Goal: Task Accomplishment & Management: Complete application form

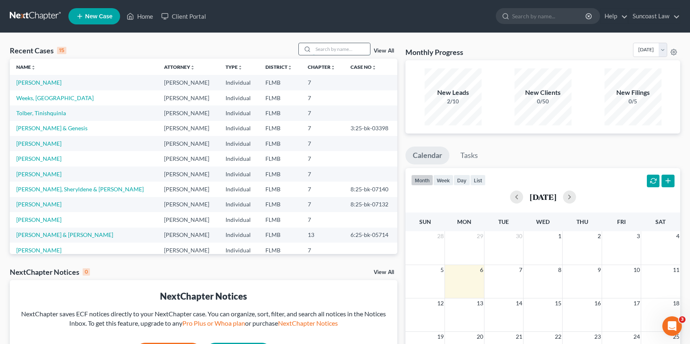
click at [355, 51] on input "search" at bounding box center [341, 49] width 57 height 12
type input "pride"
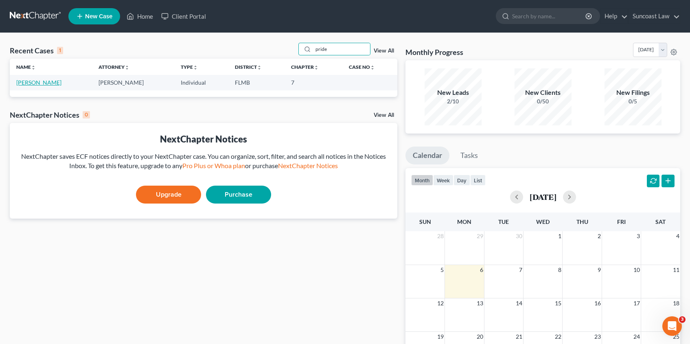
click at [35, 83] on link "[PERSON_NAME]" at bounding box center [38, 82] width 45 height 7
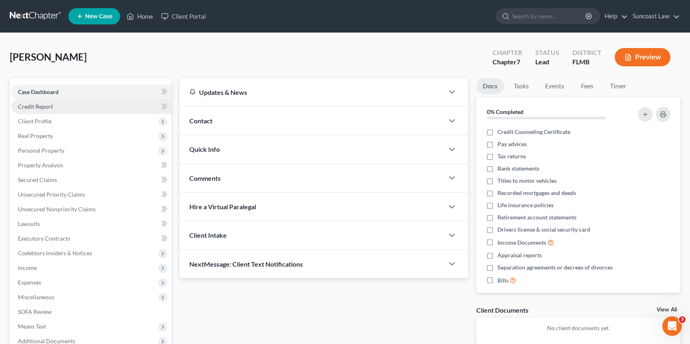
click at [54, 107] on link "Credit Report" at bounding box center [91, 106] width 160 height 15
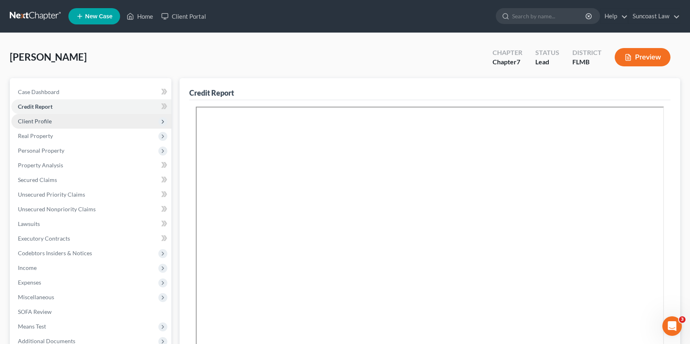
click at [32, 118] on span "Client Profile" at bounding box center [35, 121] width 34 height 7
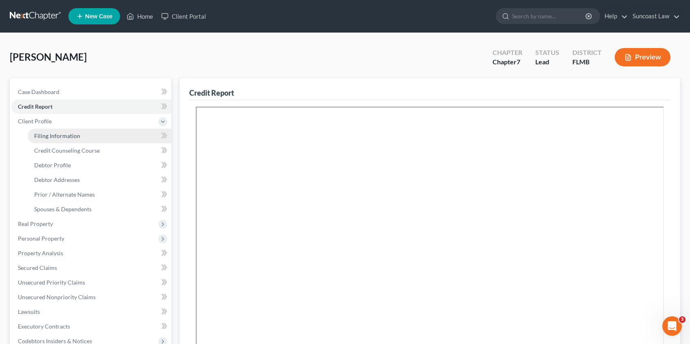
click at [64, 134] on span "Filing Information" at bounding box center [57, 135] width 46 height 7
select select "1"
select select "0"
select select "9"
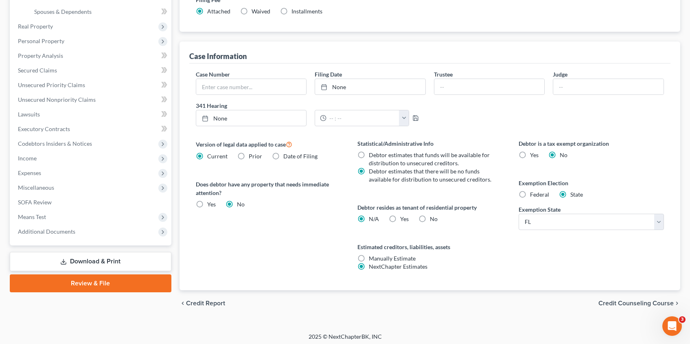
scroll to position [201, 0]
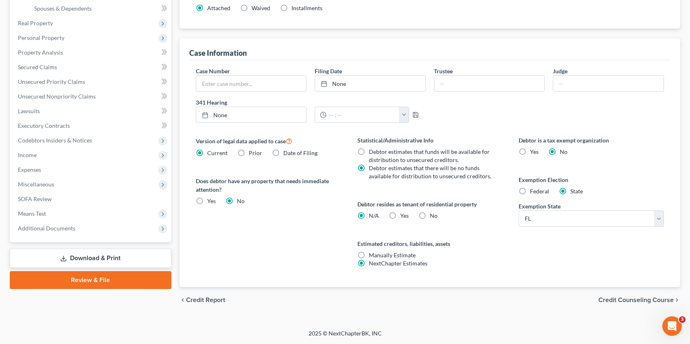
click at [618, 300] on span "Credit Counseling Course" at bounding box center [635, 300] width 75 height 7
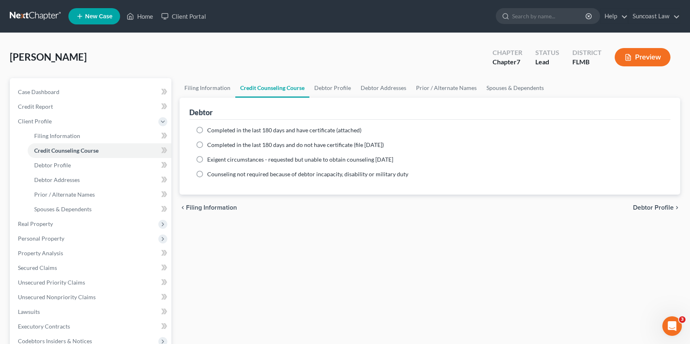
click at [207, 130] on label "Completed in the last 180 days and have certificate (attached)" at bounding box center [284, 130] width 154 height 8
click at [210, 130] on input "Completed in the last 180 days and have certificate (attached)" at bounding box center [212, 128] width 5 height 5
radio input "true"
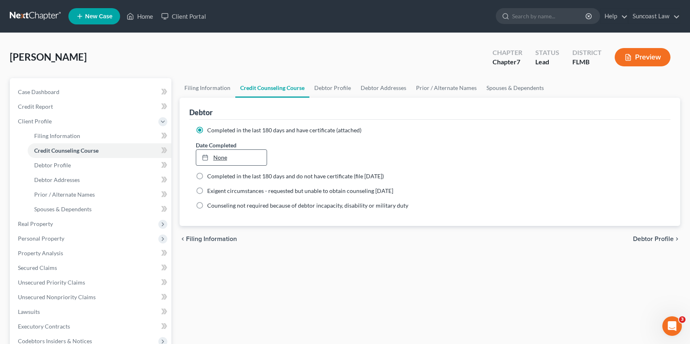
click at [236, 159] on link "None" at bounding box center [231, 157] width 70 height 15
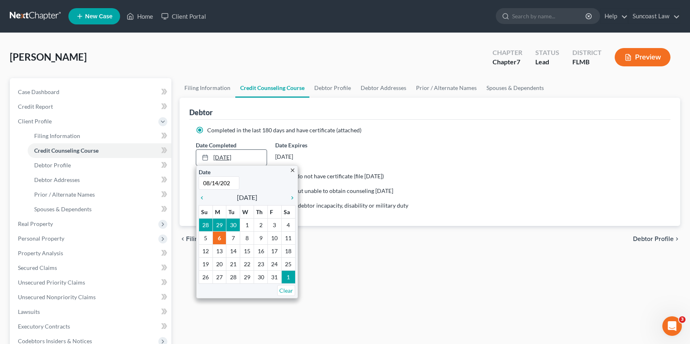
type input "08/14/2025"
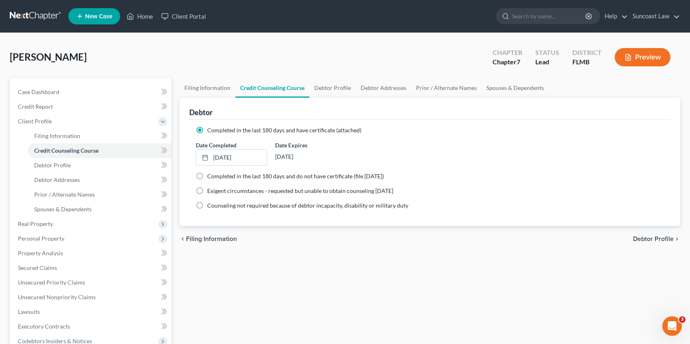
click at [651, 239] on span "Debtor Profile" at bounding box center [653, 239] width 41 height 7
select select "0"
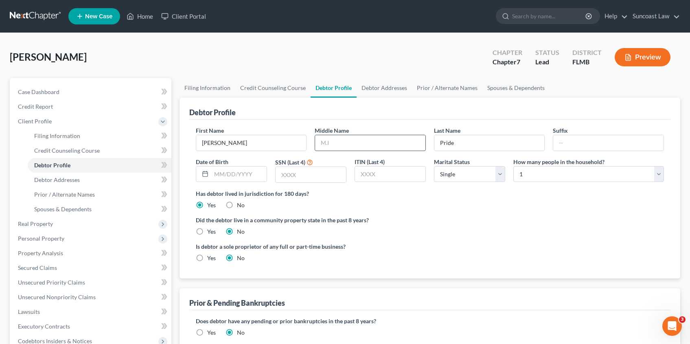
click at [362, 148] on input "text" at bounding box center [370, 142] width 110 height 15
type input "P."
click at [224, 172] on input "text" at bounding box center [238, 173] width 55 height 15
type input "01/26/1959"
type input "6692"
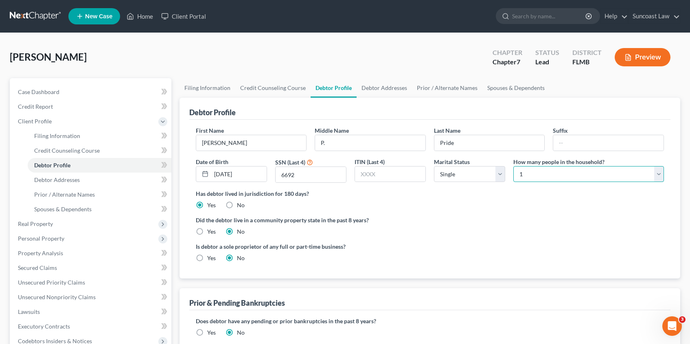
scroll to position [177, 0]
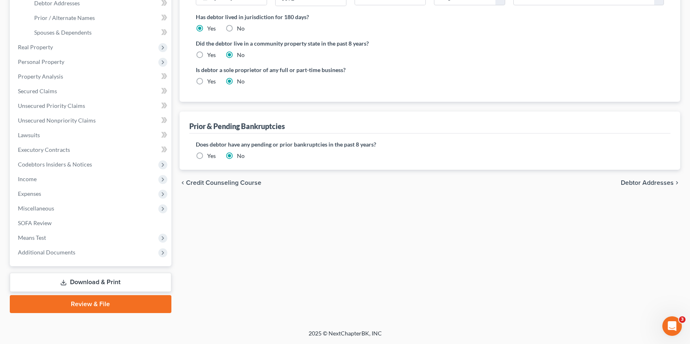
click at [637, 182] on span "Debtor Addresses" at bounding box center [646, 182] width 53 height 7
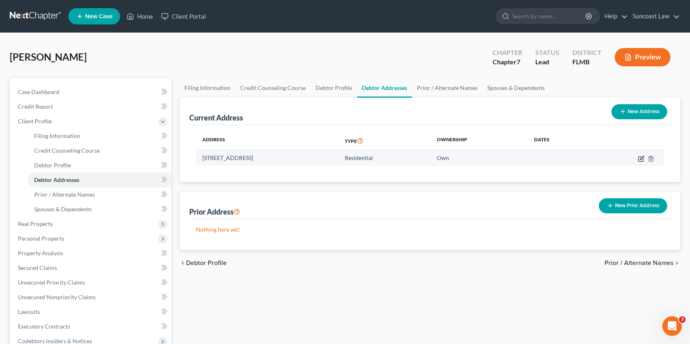
click at [638, 159] on icon "button" at bounding box center [641, 158] width 7 height 7
select select "9"
select select "0"
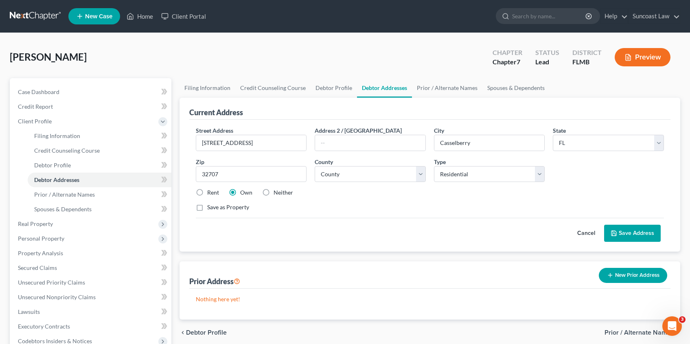
click at [207, 191] on label "Rent" at bounding box center [213, 192] width 12 height 8
click at [210, 191] on input "Rent" at bounding box center [212, 190] width 5 height 5
radio input "true"
click at [635, 232] on button "Save Address" at bounding box center [632, 233] width 57 height 17
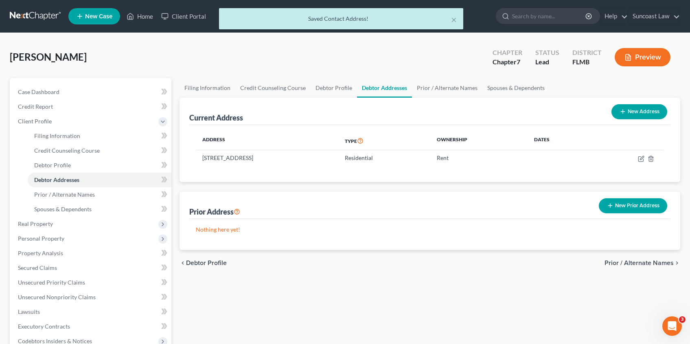
click at [645, 263] on span "Prior / Alternate Names" at bounding box center [638, 263] width 69 height 7
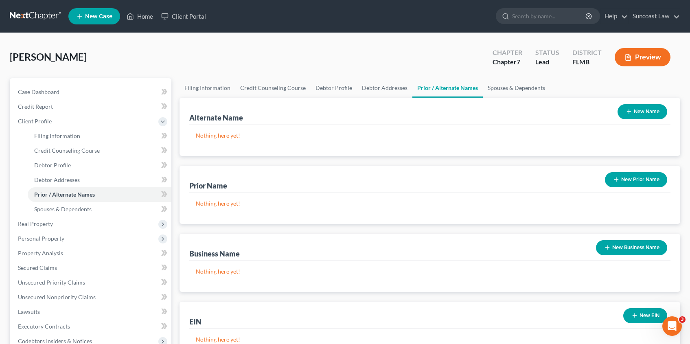
click at [652, 112] on button "New Name" at bounding box center [642, 111] width 50 height 15
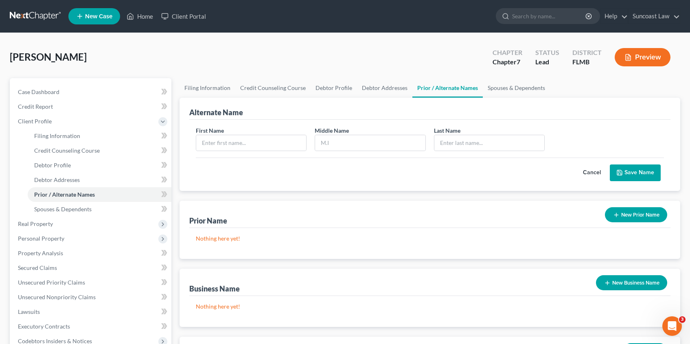
click at [652, 112] on div "Alternate Name" at bounding box center [429, 109] width 481 height 22
click at [216, 150] on input "text" at bounding box center [251, 142] width 110 height 15
type input "Eileen"
type input "Poley"
type input "Pride"
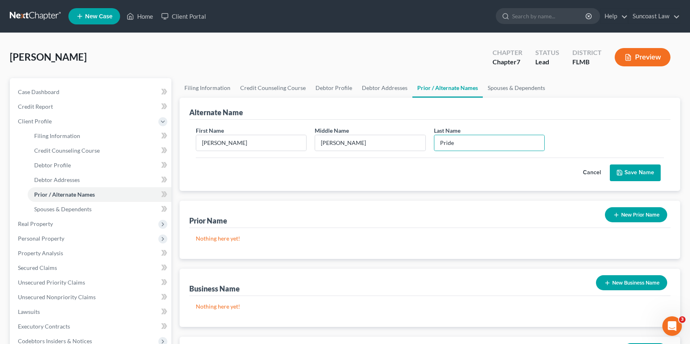
click at [626, 173] on button "Save Name" at bounding box center [635, 172] width 51 height 17
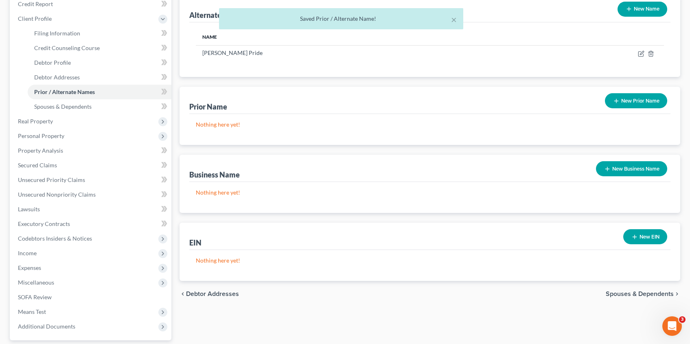
scroll to position [177, 0]
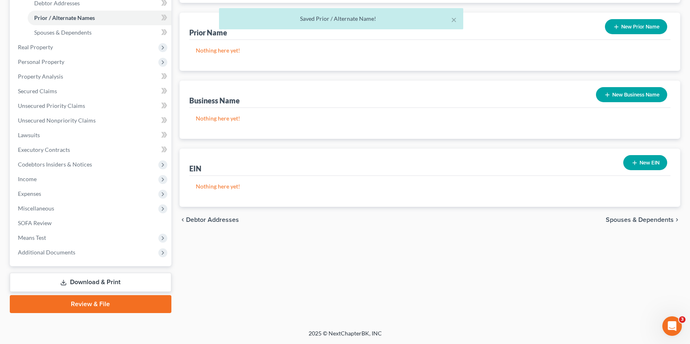
click at [635, 219] on span "Spouses & Dependents" at bounding box center [639, 219] width 68 height 7
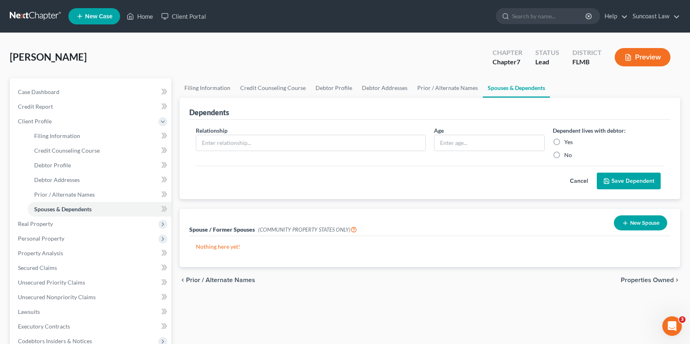
click at [640, 280] on span "Properties Owned" at bounding box center [646, 280] width 53 height 7
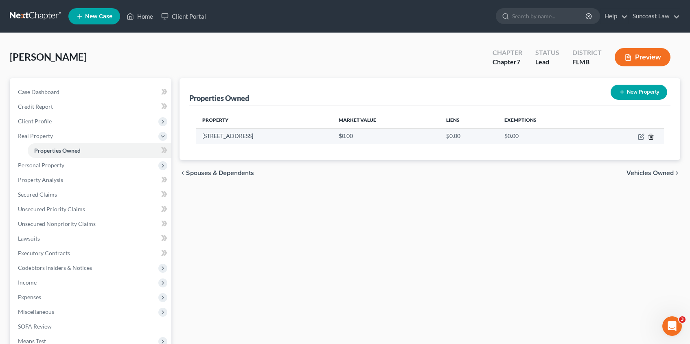
click at [651, 136] on line "button" at bounding box center [651, 137] width 0 height 2
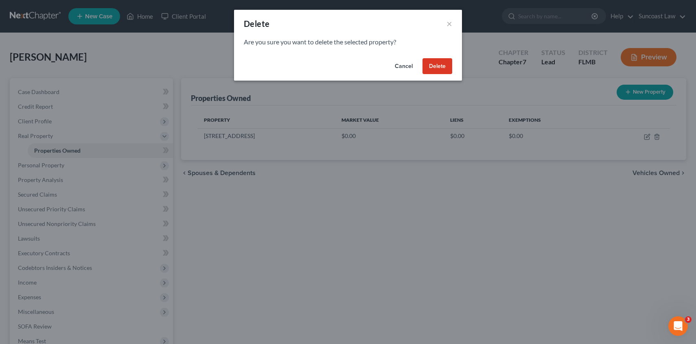
click at [441, 67] on button "Delete" at bounding box center [437, 66] width 30 height 16
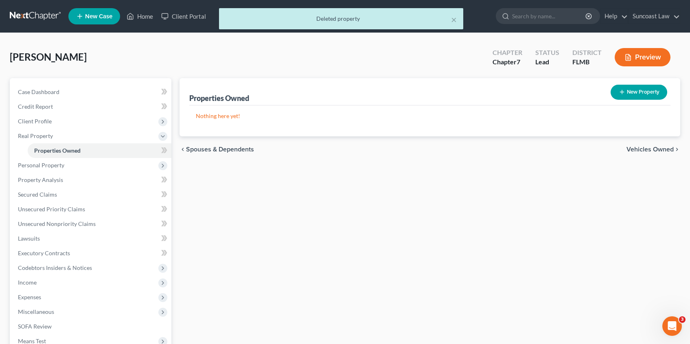
click at [654, 151] on span "Vehicles Owned" at bounding box center [649, 149] width 47 height 7
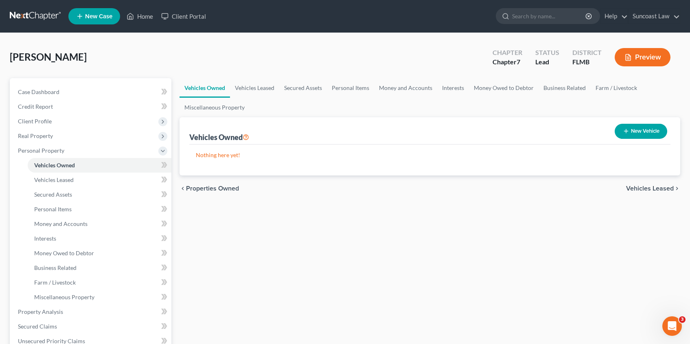
click at [631, 130] on button "New Vehicle" at bounding box center [640, 131] width 52 height 15
select select "0"
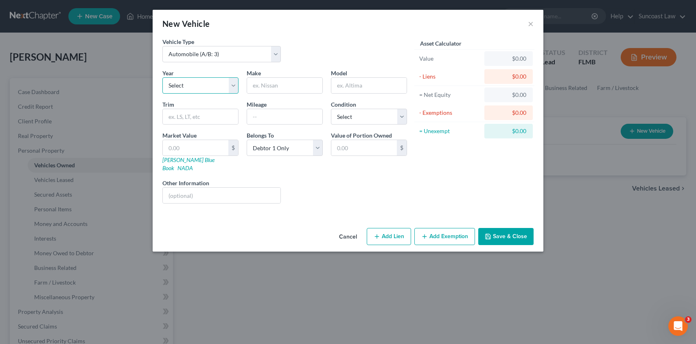
click at [185, 86] on select "Select 2026 2025 2024 2023 2022 2021 2020 2019 2018 2017 2016 2015 2014 2013 20…" at bounding box center [200, 85] width 76 height 16
select select "18"
click at [162, 77] on select "Select 2026 2025 2024 2023 2022 2021 2020 2019 2018 2017 2016 2015 2014 2013 20…" at bounding box center [200, 85] width 76 height 16
click at [281, 86] on input "text" at bounding box center [284, 85] width 75 height 15
type input "Jeep"
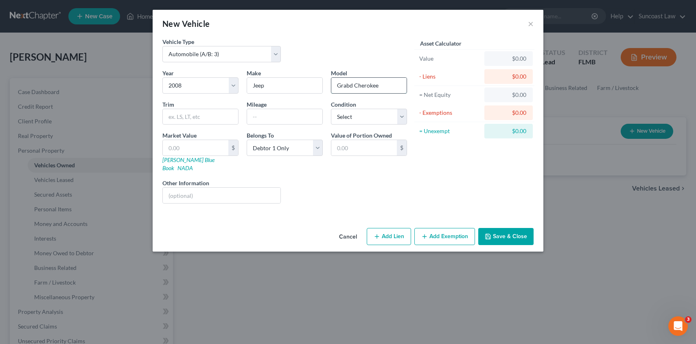
click at [350, 86] on input "Grabd Cherokee" at bounding box center [368, 85] width 75 height 15
type input "Grand Cherokee"
click at [274, 116] on input "text" at bounding box center [284, 116] width 75 height 15
type input "150000"
select select "3"
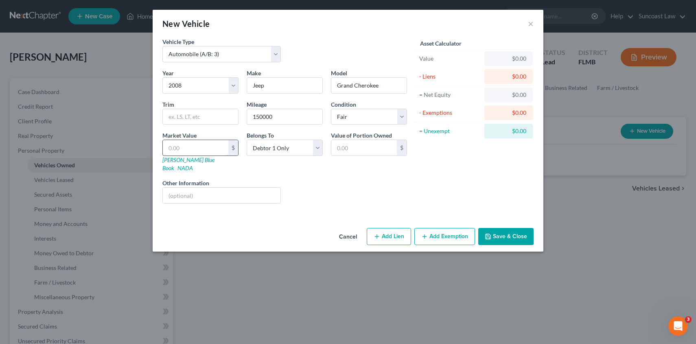
type input "2"
type input "2.00"
type input "25"
type input "25.00"
type input "250"
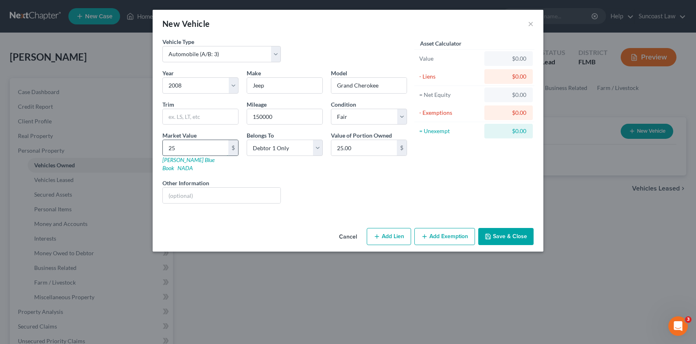
type input "250.00"
type input "2500"
type input "2,500.00"
click at [196, 189] on input "text" at bounding box center [222, 195] width 118 height 15
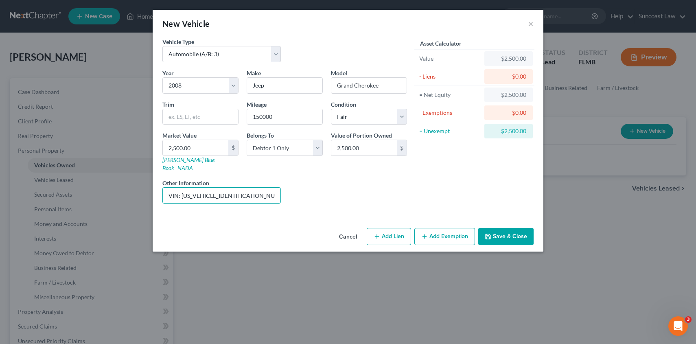
type input "VIN: 1J8GS48K18C140177"
click at [467, 231] on button "Add Exemption" at bounding box center [444, 236] width 61 height 17
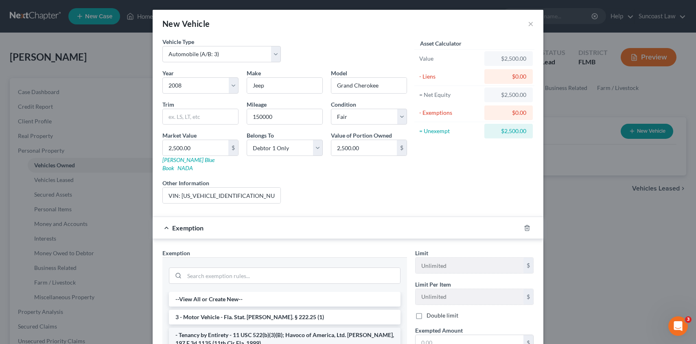
scroll to position [82, 0]
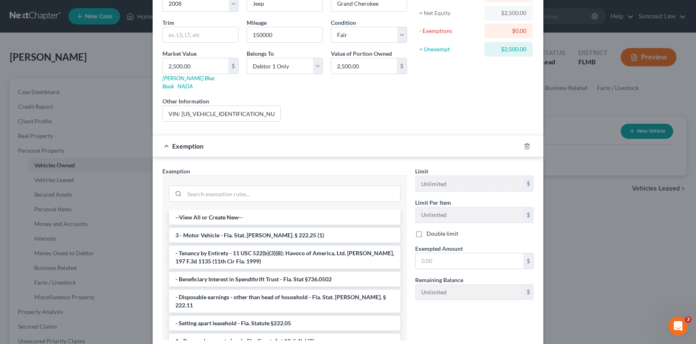
click at [213, 228] on li "3 - Motor Vehicle - Fla. Stat. Ann. § 222.25 (1)" at bounding box center [285, 235] width 232 height 15
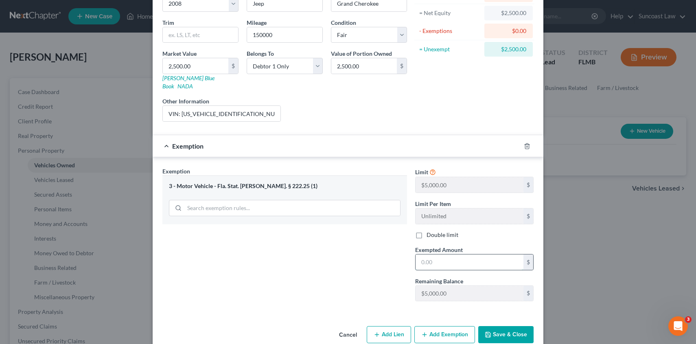
click at [443, 255] on input "text" at bounding box center [469, 261] width 108 height 15
type input "2,500.00"
click at [495, 326] on button "Save & Close" at bounding box center [505, 334] width 55 height 17
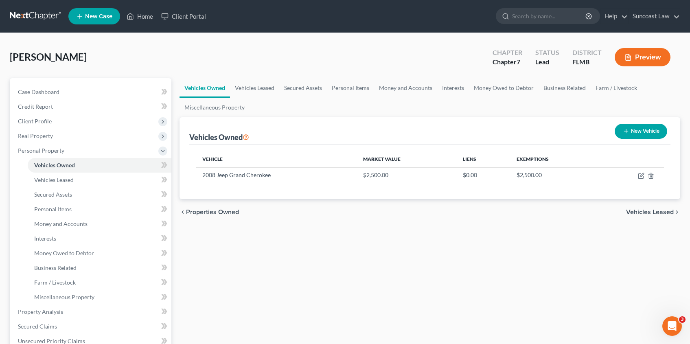
click at [665, 211] on span "Vehicles Leased" at bounding box center [650, 212] width 48 height 7
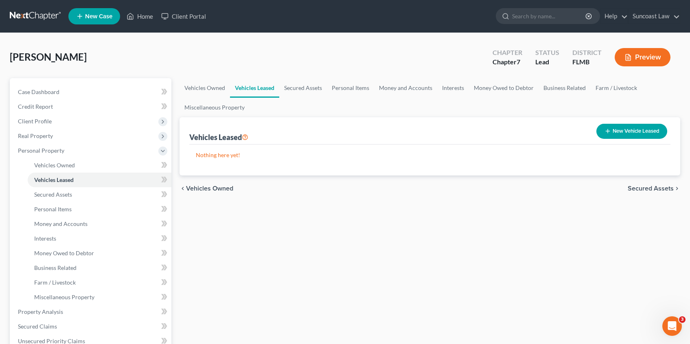
click at [642, 189] on span "Secured Assets" at bounding box center [650, 188] width 46 height 7
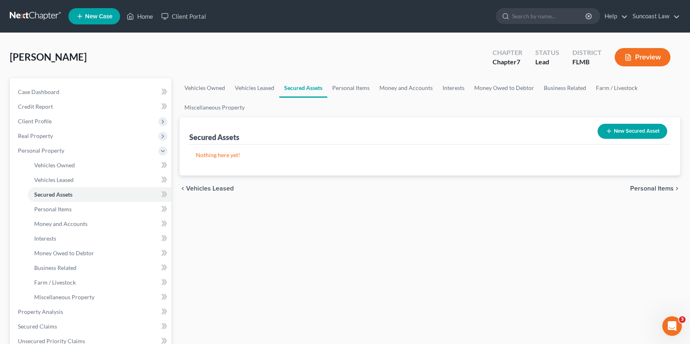
click at [643, 188] on span "Personal Items" at bounding box center [652, 188] width 44 height 7
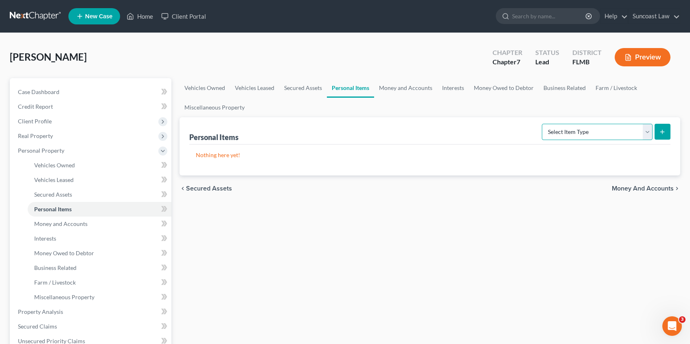
click at [647, 131] on select "Select Item Type Clothing (A/B: 11) Collectibles Of Value (A/B: 8) Electronics …" at bounding box center [597, 132] width 111 height 16
select select "household_goods"
click at [543, 124] on select "Select Item Type Clothing (A/B: 11) Collectibles Of Value (A/B: 8) Electronics …" at bounding box center [597, 132] width 111 height 16
click at [664, 132] on icon "submit" at bounding box center [662, 132] width 7 height 7
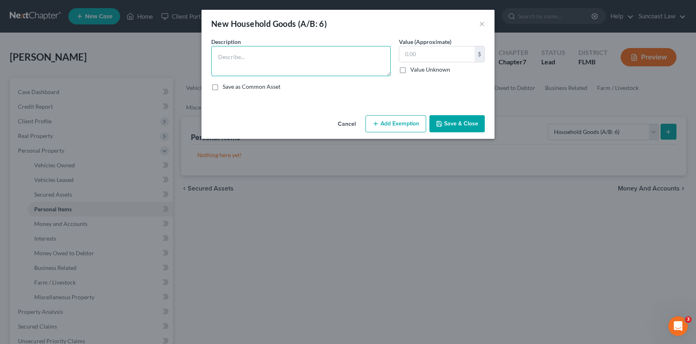
click at [292, 57] on textarea at bounding box center [300, 61] width 179 height 30
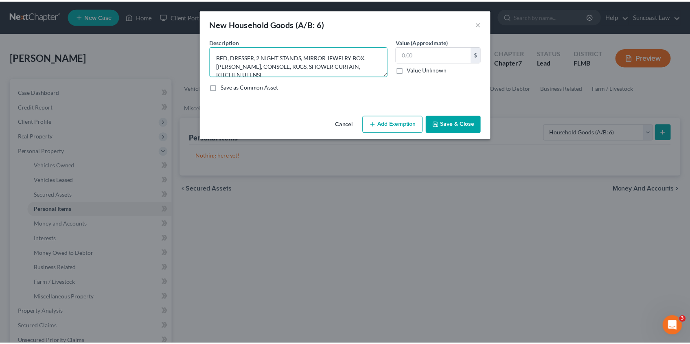
scroll to position [2, 0]
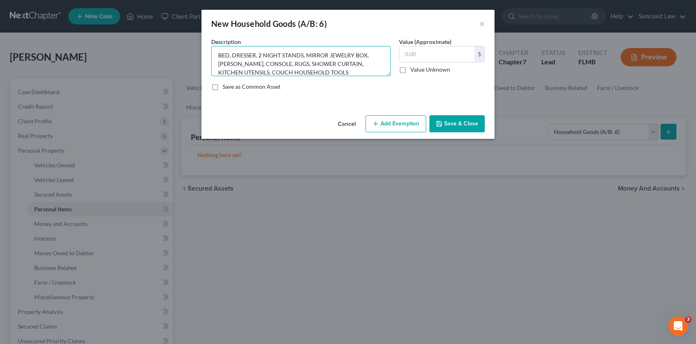
click at [234, 64] on textarea "BED, DRESSER, 2 NIGHT STANDS, MIRROR JEWELRY BOX, LAMOS, CONSOLE, RUGS, SHOWER …" at bounding box center [300, 61] width 179 height 30
type textarea "BED, DRESSER, 2 NIGHT STANDS, MIRROR JEWELRY BOX, LAMPS, CONSOLE, RUGS, SHOWER …"
click at [446, 51] on input "text" at bounding box center [436, 53] width 75 height 15
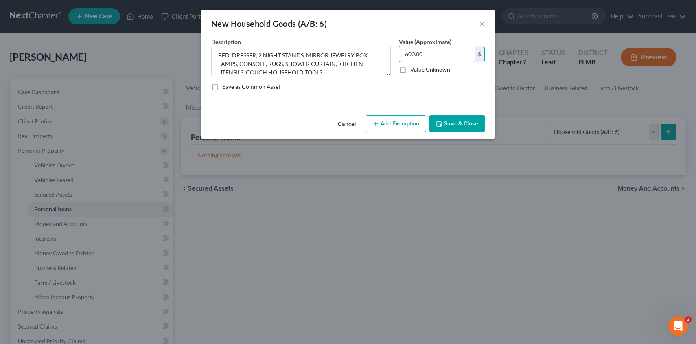
type input "600.00"
click at [403, 122] on button "Add Exemption" at bounding box center [395, 123] width 61 height 17
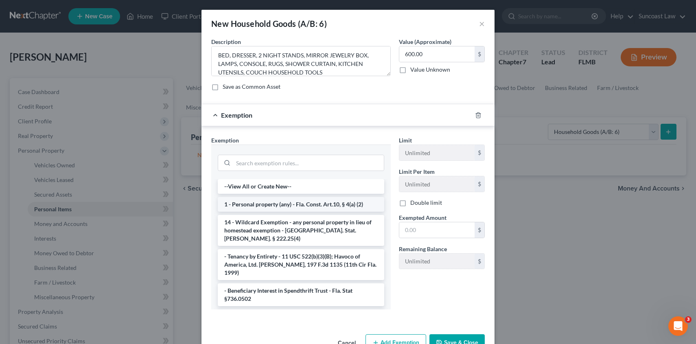
click at [253, 201] on li "1 - Personal property (any) - Fla. Const. Art.10, § 4(a) (2)" at bounding box center [301, 204] width 166 height 15
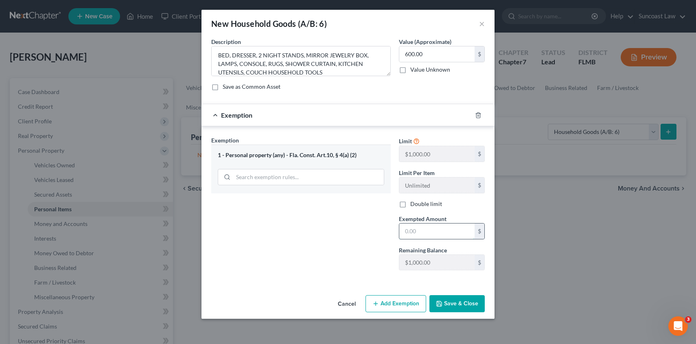
click at [408, 230] on input "text" at bounding box center [436, 230] width 75 height 15
type input "600.00"
click at [451, 299] on button "Save & Close" at bounding box center [456, 303] width 55 height 17
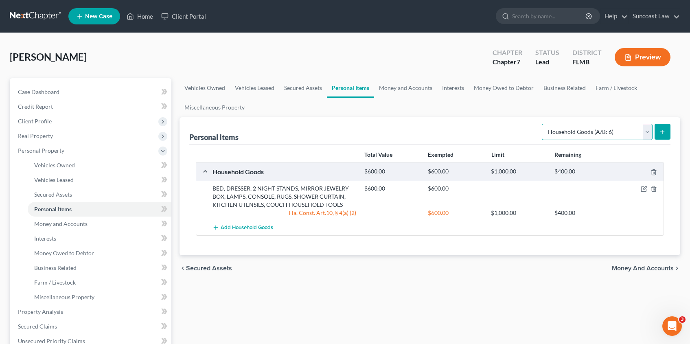
click at [649, 133] on select "Select Item Type Clothing (A/B: 11) Collectibles Of Value (A/B: 8) Electronics …" at bounding box center [597, 132] width 111 height 16
select select "electronics"
click at [543, 124] on select "Select Item Type Clothing (A/B: 11) Collectibles Of Value (A/B: 8) Electronics …" at bounding box center [597, 132] width 111 height 16
click at [664, 133] on icon "submit" at bounding box center [662, 132] width 7 height 7
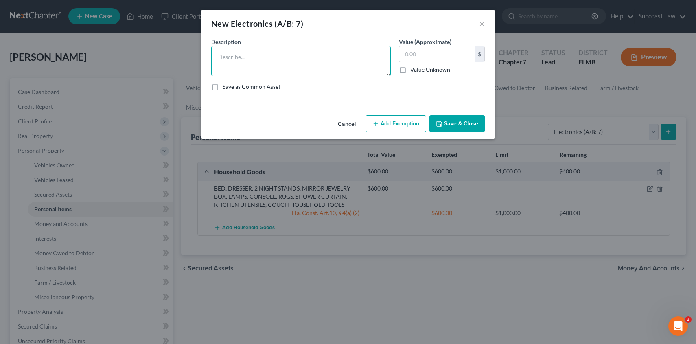
click at [266, 66] on textarea at bounding box center [300, 61] width 179 height 30
type textarea "TV"
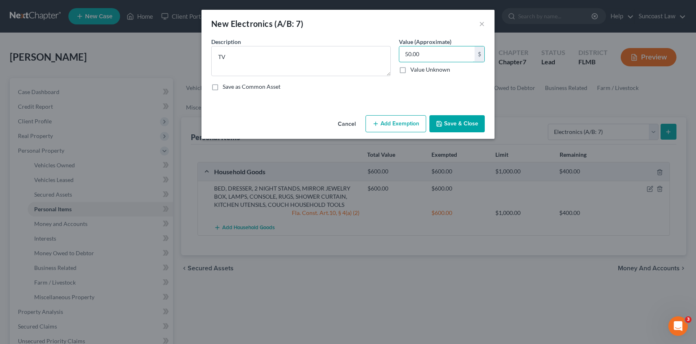
type input "50.00"
click at [395, 126] on button "Add Exemption" at bounding box center [395, 123] width 61 height 17
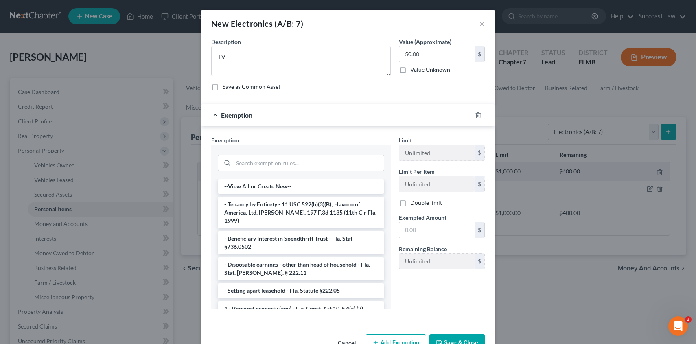
drag, startPoint x: 282, startPoint y: 298, endPoint x: 339, endPoint y: 268, distance: 64.4
click at [282, 301] on li "1 - Personal property (any) - Fla. Const. Art.10, § 4(a) (2)" at bounding box center [301, 308] width 166 height 15
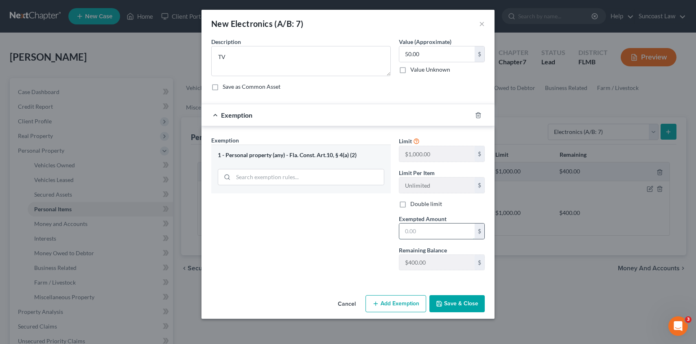
click at [439, 228] on input "text" at bounding box center [436, 230] width 75 height 15
type input "50.00"
click at [471, 308] on button "Save & Close" at bounding box center [456, 303] width 55 height 17
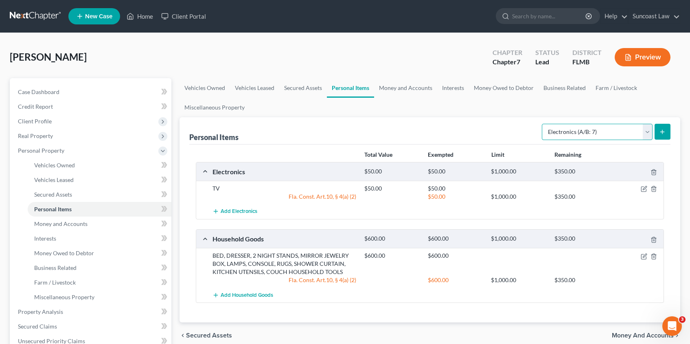
click at [646, 130] on select "Select Item Type Clothing (A/B: 11) Collectibles Of Value (A/B: 8) Electronics …" at bounding box center [597, 132] width 111 height 16
select select "clothing"
click at [543, 124] on select "Select Item Type Clothing (A/B: 11) Collectibles Of Value (A/B: 8) Electronics …" at bounding box center [597, 132] width 111 height 16
click at [660, 134] on icon "submit" at bounding box center [662, 132] width 7 height 7
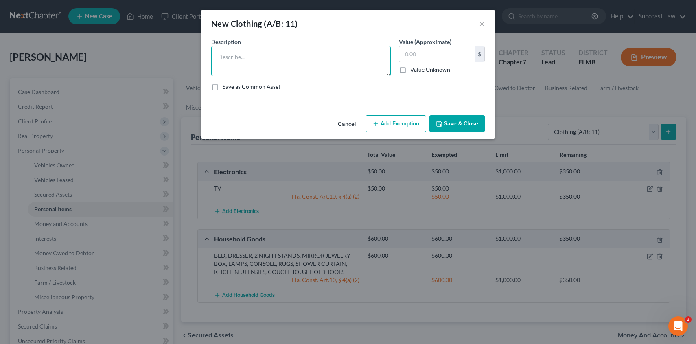
click at [294, 72] on textarea at bounding box center [300, 61] width 179 height 30
type textarea "used clothing"
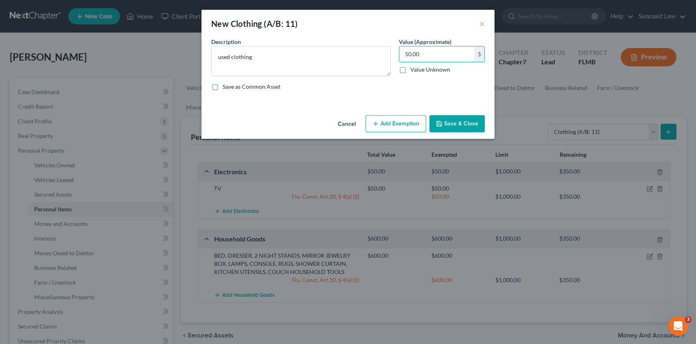
type input "50.00"
click at [398, 128] on button "Add Exemption" at bounding box center [395, 123] width 61 height 17
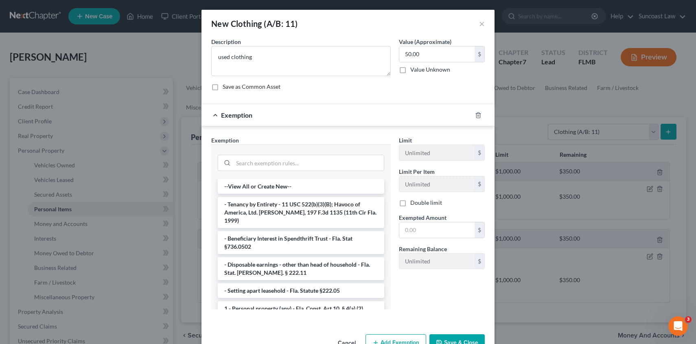
click at [311, 307] on li "1 - Personal property (any) - Fla. Const. Art.10, § 4(a) (2)" at bounding box center [301, 308] width 166 height 15
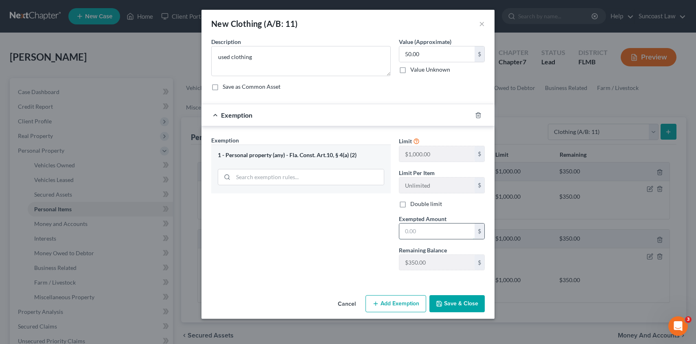
click at [424, 231] on input "text" at bounding box center [436, 230] width 75 height 15
type input "50.00"
click at [449, 304] on button "Save & Close" at bounding box center [456, 303] width 55 height 17
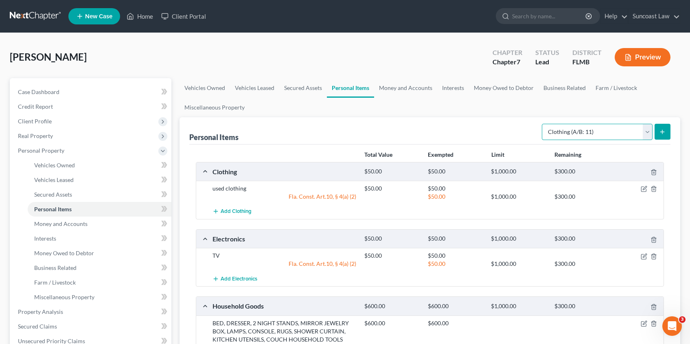
click at [647, 132] on select "Select Item Type Clothing (A/B: 11) Collectibles Of Value (A/B: 8) Electronics …" at bounding box center [597, 132] width 111 height 16
select select "pets"
click at [543, 124] on select "Select Item Type Clothing (A/B: 11) Collectibles Of Value (A/B: 8) Electronics …" at bounding box center [597, 132] width 111 height 16
click at [665, 130] on icon "submit" at bounding box center [662, 132] width 7 height 7
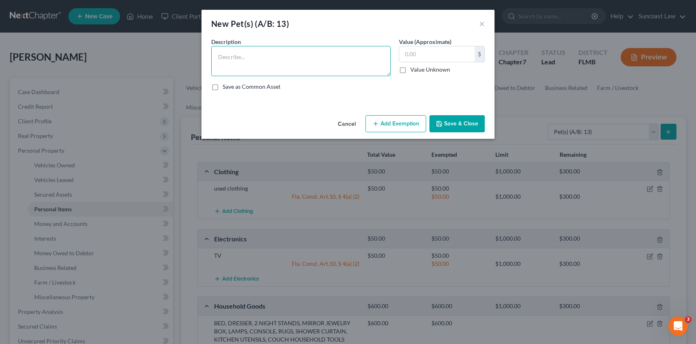
click at [296, 66] on textarea at bounding box center [300, 61] width 179 height 30
type textarea "dog"
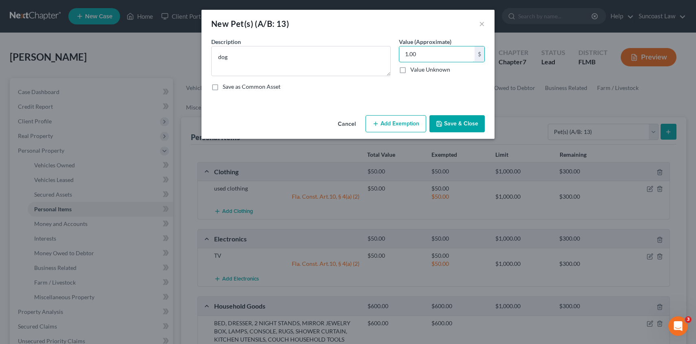
type input "1.00"
click at [380, 125] on button "Add Exemption" at bounding box center [395, 123] width 61 height 17
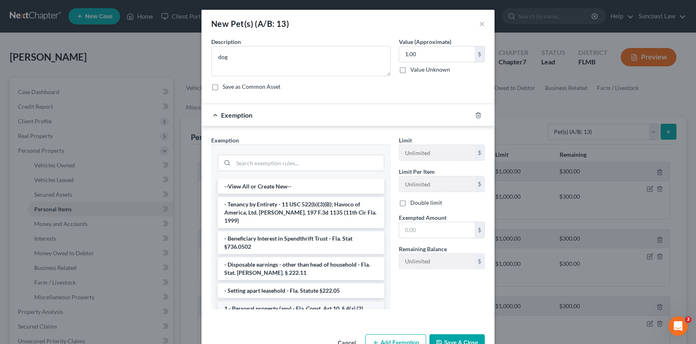
click at [284, 301] on li "1 - Personal property (any) - Fla. Const. Art.10, § 4(a) (2)" at bounding box center [301, 308] width 166 height 15
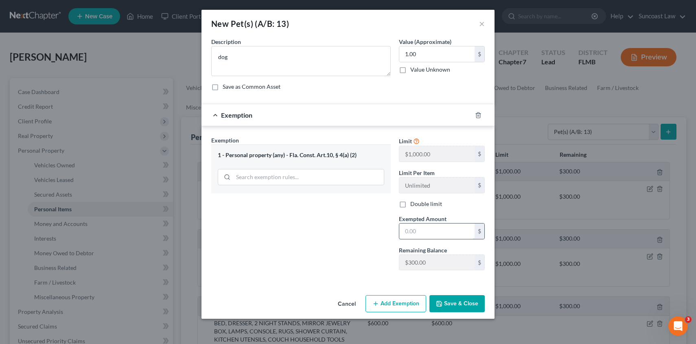
click at [419, 232] on input "text" at bounding box center [436, 230] width 75 height 15
type input "1.00"
click at [455, 304] on button "Save & Close" at bounding box center [456, 303] width 55 height 17
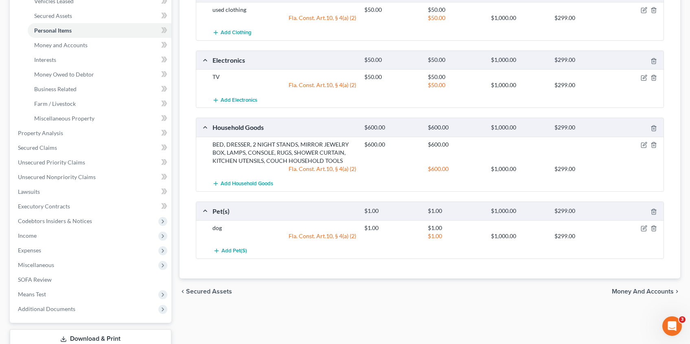
scroll to position [235, 0]
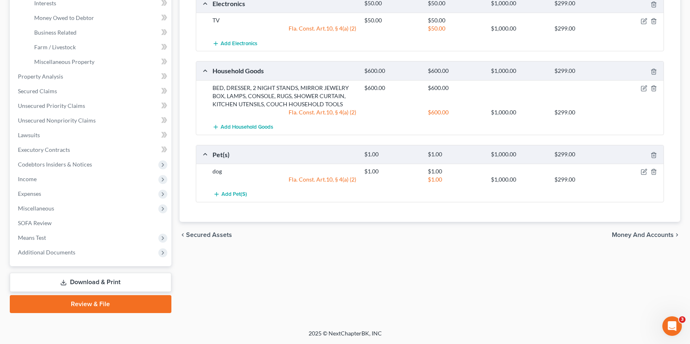
click at [647, 236] on span "Money and Accounts" at bounding box center [643, 235] width 62 height 7
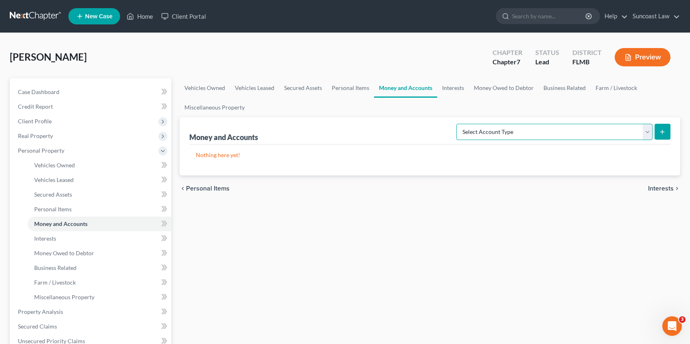
click at [647, 132] on select "Select Account Type Brokerage (A/B: 18, SOFA: 20) Cash on Hand (A/B: 16) Certif…" at bounding box center [554, 132] width 196 height 16
select select "checking"
click at [458, 124] on select "Select Account Type Brokerage (A/B: 18, SOFA: 20) Cash on Hand (A/B: 16) Certif…" at bounding box center [554, 132] width 196 height 16
click at [662, 134] on icon "submit" at bounding box center [662, 132] width 7 height 7
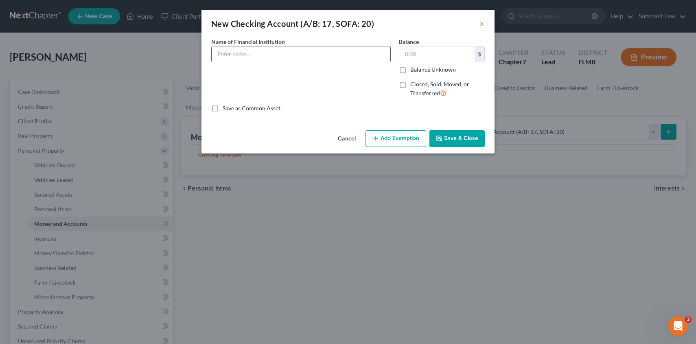
click at [254, 55] on input "text" at bounding box center [301, 53] width 179 height 15
type input "Bank of America *6097"
click at [420, 55] on input "text" at bounding box center [436, 53] width 75 height 15
type input "2,742.00"
click at [437, 140] on icon "button" at bounding box center [439, 138] width 7 height 7
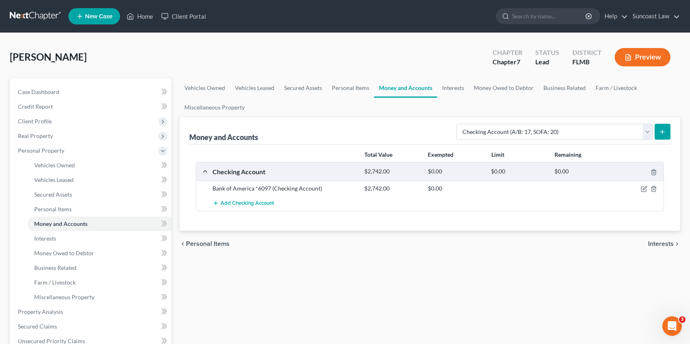
click at [662, 132] on icon "submit" at bounding box center [662, 132] width 7 height 7
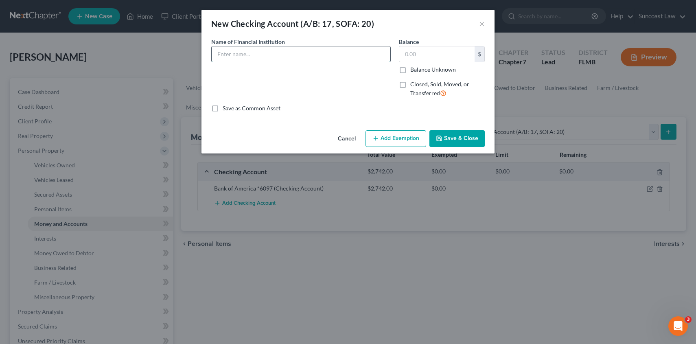
click at [305, 51] on input "text" at bounding box center [301, 53] width 179 height 15
type input "Bank of America *0525"
type input "953.39"
click at [465, 140] on button "Save & Close" at bounding box center [456, 138] width 55 height 17
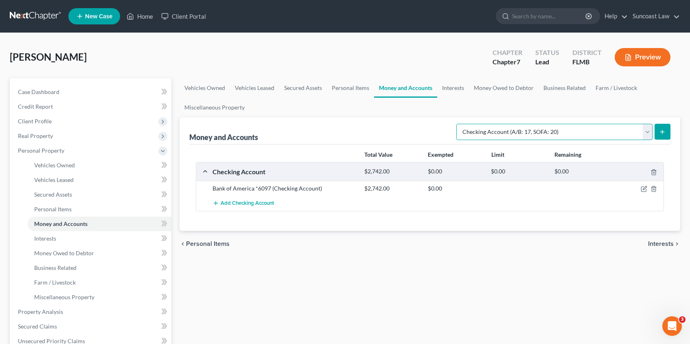
click at [648, 132] on select "Select Account Type Brokerage (A/B: 18, SOFA: 20) Cash on Hand (A/B: 16) Certif…" at bounding box center [554, 132] width 196 height 16
select select "savings"
click at [458, 124] on select "Select Account Type Brokerage (A/B: 18, SOFA: 20) Cash on Hand (A/B: 16) Certif…" at bounding box center [554, 132] width 196 height 16
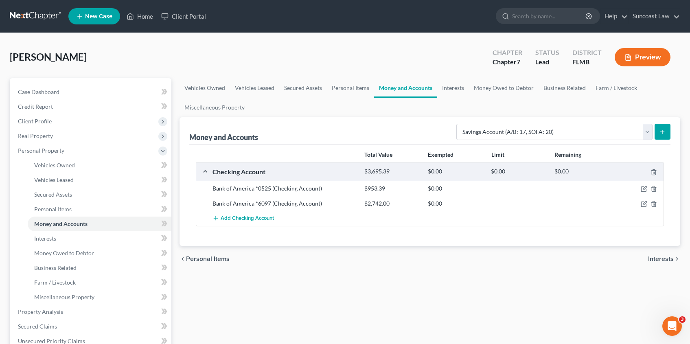
click at [664, 134] on icon "submit" at bounding box center [662, 132] width 7 height 7
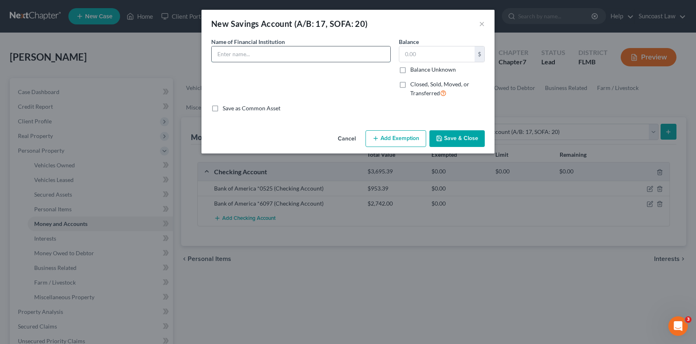
click at [312, 53] on input "text" at bounding box center [301, 53] width 179 height 15
type input "Bank of America *0538"
click at [424, 55] on input "text" at bounding box center [436, 53] width 75 height 15
type input "257.52"
click at [458, 138] on button "Save & Close" at bounding box center [456, 138] width 55 height 17
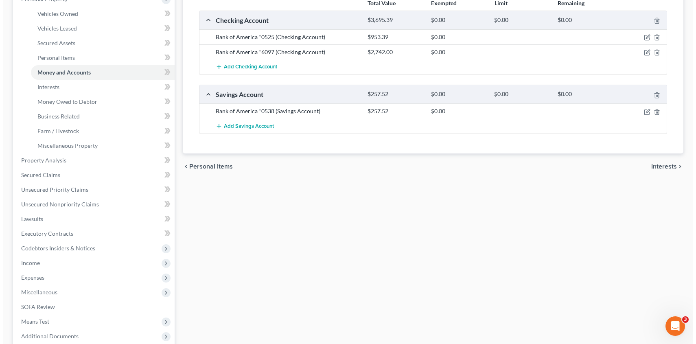
scroll to position [76, 0]
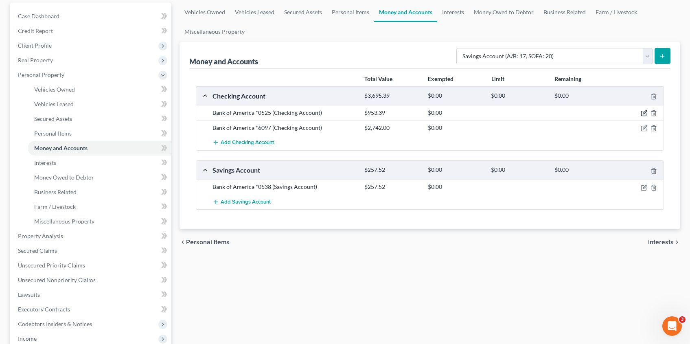
click at [643, 112] on icon "button" at bounding box center [643, 113] width 7 height 7
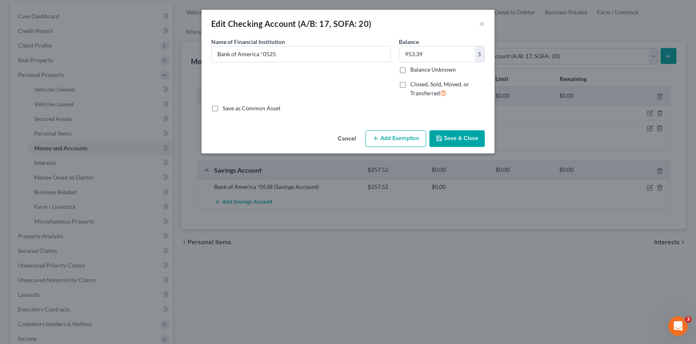
click at [389, 139] on button "Add Exemption" at bounding box center [395, 138] width 61 height 17
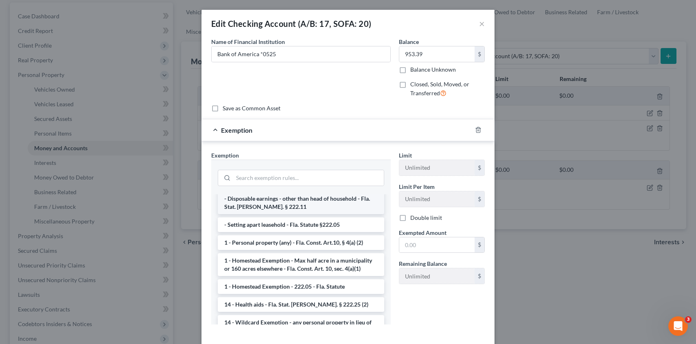
scroll to position [168, 0]
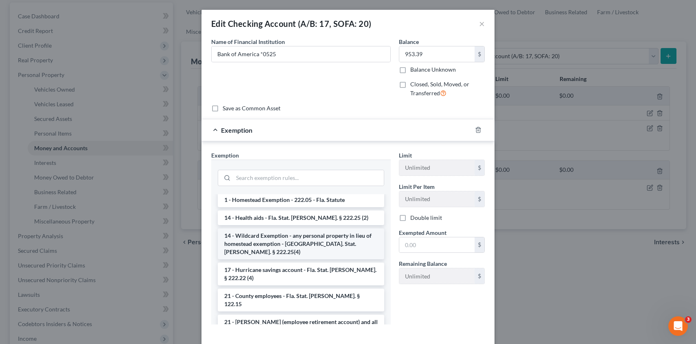
click at [301, 236] on li "14 - Wildcard Exemption - any personal property in lieu of homestead exemption …" at bounding box center [301, 243] width 166 height 31
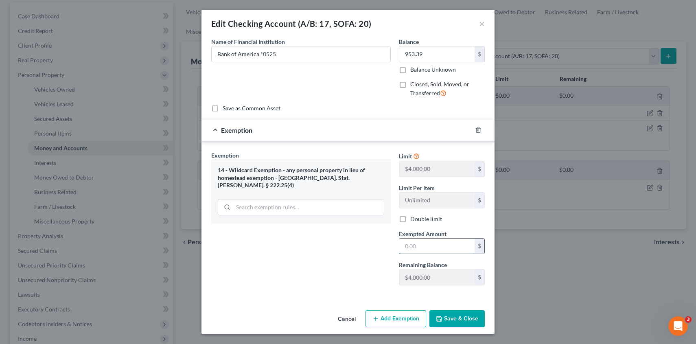
click at [416, 246] on input "text" at bounding box center [436, 245] width 75 height 15
type input "953.39"
click at [460, 315] on button "Save & Close" at bounding box center [456, 318] width 55 height 17
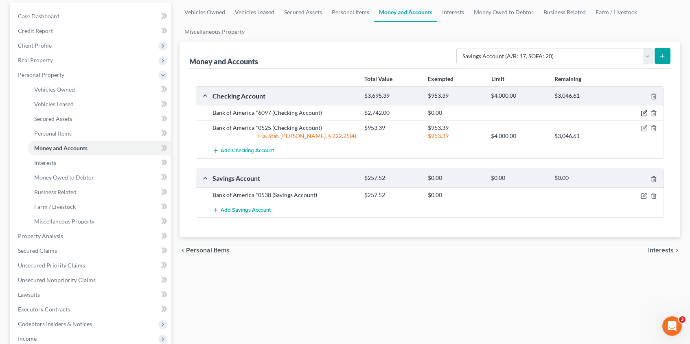
click at [643, 112] on icon "button" at bounding box center [644, 113] width 4 height 4
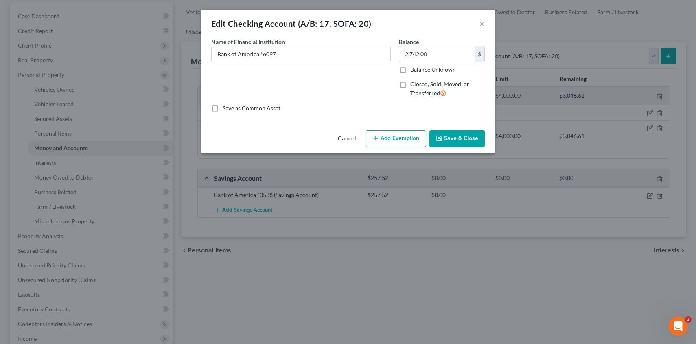
click at [409, 142] on button "Add Exemption" at bounding box center [395, 138] width 61 height 17
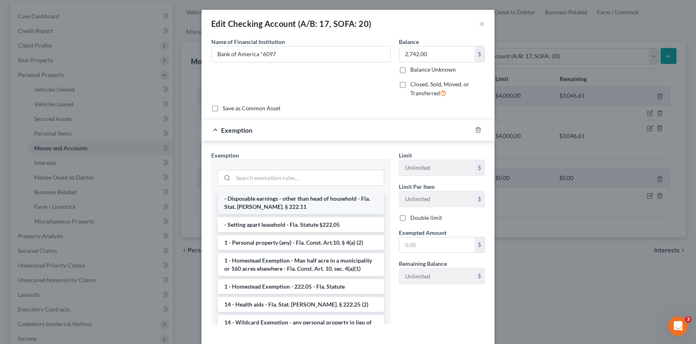
scroll to position [106, 0]
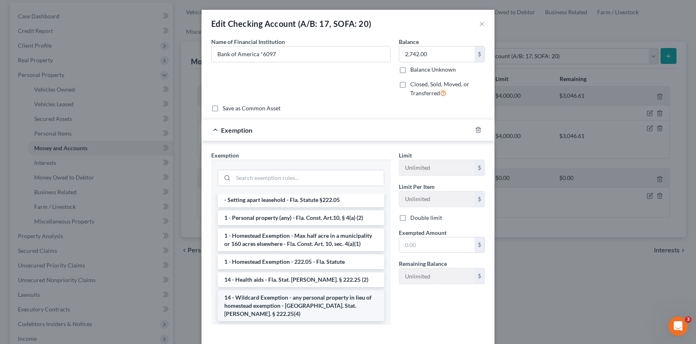
drag, startPoint x: 295, startPoint y: 294, endPoint x: 345, endPoint y: 277, distance: 52.4
click at [295, 294] on li "14 - Wildcard Exemption - any personal property in lieu of homestead exemption …" at bounding box center [301, 305] width 166 height 31
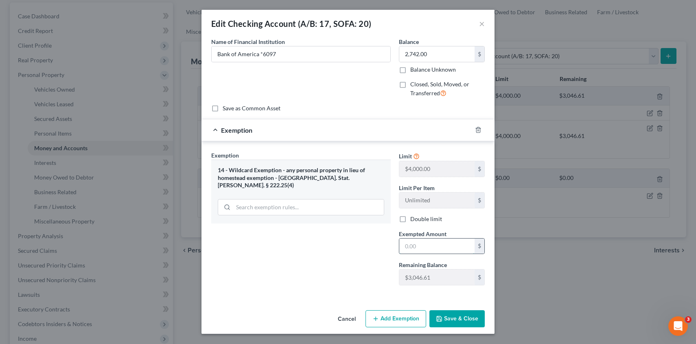
click at [438, 248] on input "text" at bounding box center [436, 245] width 75 height 15
type input "2,742.00"
click at [464, 319] on button "Save & Close" at bounding box center [456, 318] width 55 height 17
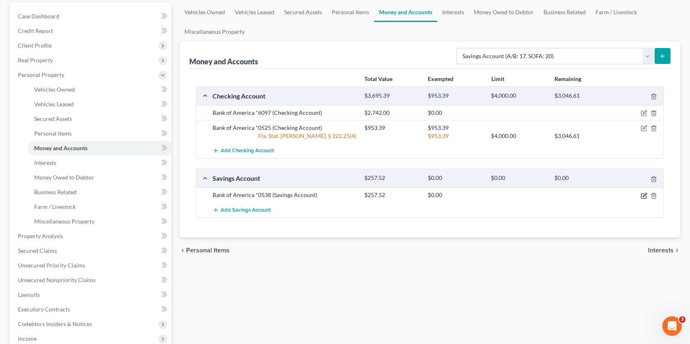
click at [642, 196] on icon "button" at bounding box center [644, 195] width 4 height 4
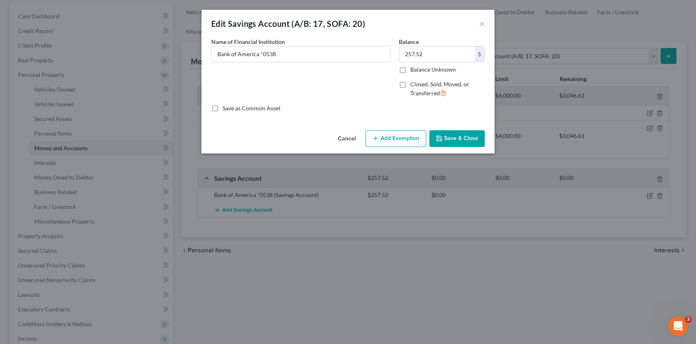
click at [380, 138] on button "Add Exemption" at bounding box center [395, 138] width 61 height 17
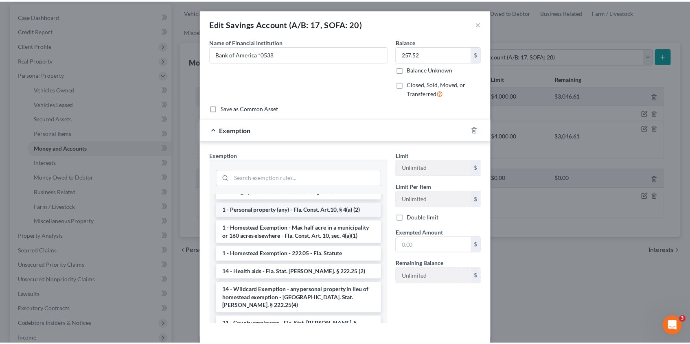
scroll to position [199, 0]
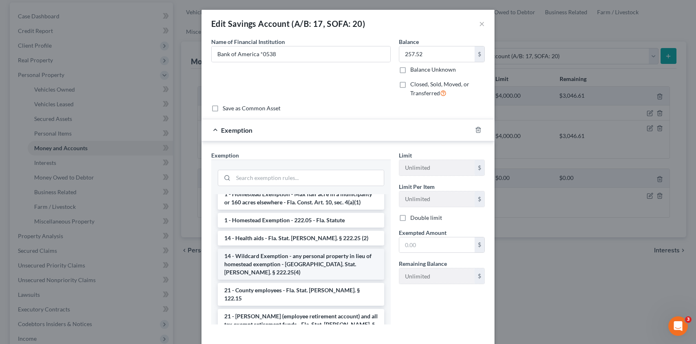
click at [301, 249] on li "14 - Wildcard Exemption - any personal property in lieu of homestead exemption …" at bounding box center [301, 264] width 166 height 31
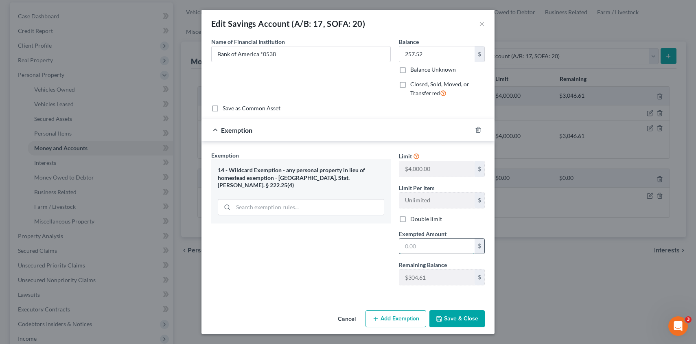
click at [413, 246] on input "text" at bounding box center [436, 245] width 75 height 15
type input "257.52"
click at [451, 319] on button "Save & Close" at bounding box center [456, 318] width 55 height 17
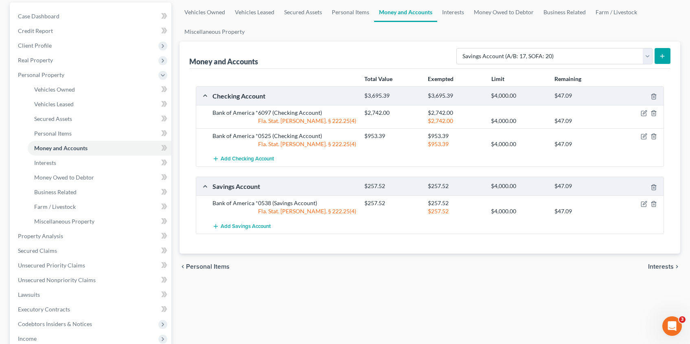
click at [660, 267] on span "Interests" at bounding box center [661, 266] width 26 height 7
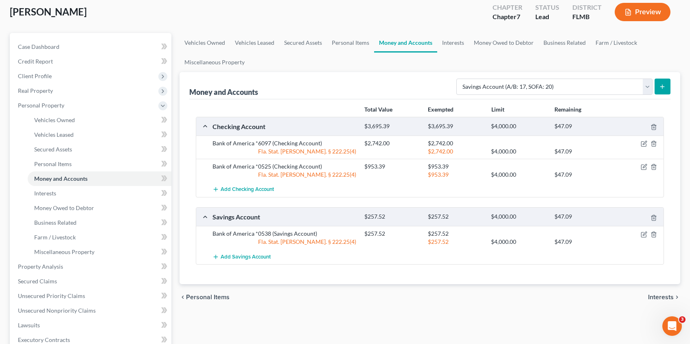
click at [660, 267] on div "Vehicles Owned Vehicles Leased Secured Assets Personal Items Money and Accounts…" at bounding box center [429, 268] width 509 height 470
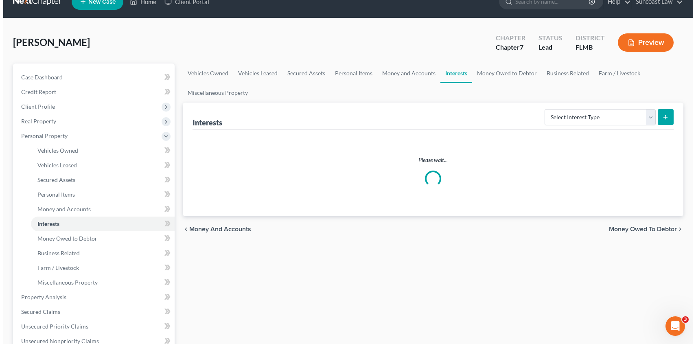
scroll to position [0, 0]
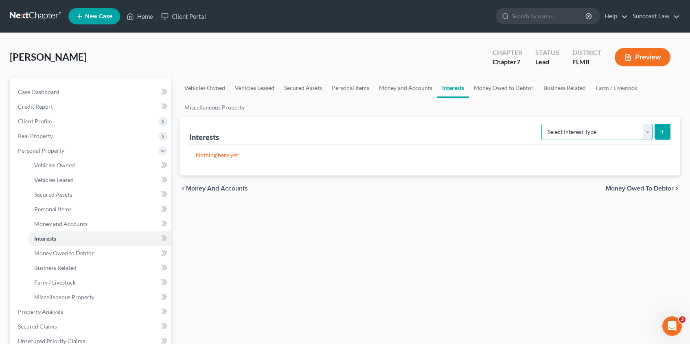
click at [649, 132] on select "Select Interest Type 401K (A/B: 21) Annuity (A/B: 23) Bond (A/B: 18) Education …" at bounding box center [596, 132] width 111 height 16
select select "401k"
click at [542, 124] on select "Select Interest Type 401K (A/B: 21) Annuity (A/B: 23) Bond (A/B: 18) Education …" at bounding box center [596, 132] width 111 height 16
click at [658, 132] on button "submit" at bounding box center [662, 132] width 16 height 16
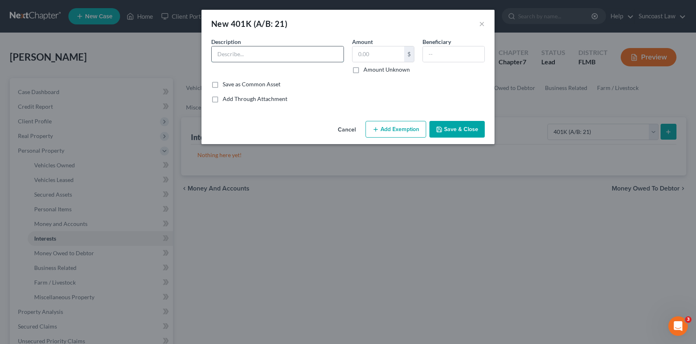
click at [293, 56] on input "text" at bounding box center [278, 53] width 132 height 15
type input "Lockheed martin 401K"
type input "42,808.03"
click at [388, 130] on button "Add Exemption" at bounding box center [395, 129] width 61 height 17
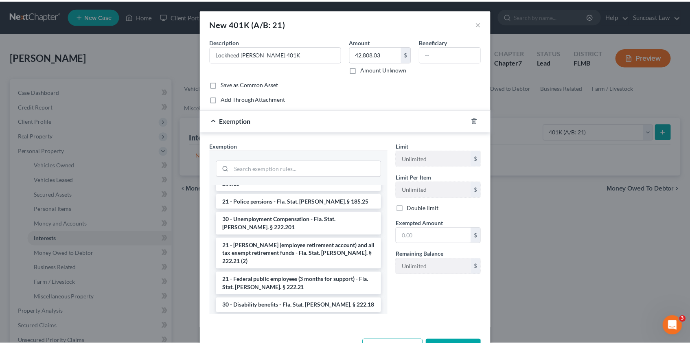
scroll to position [122, 0]
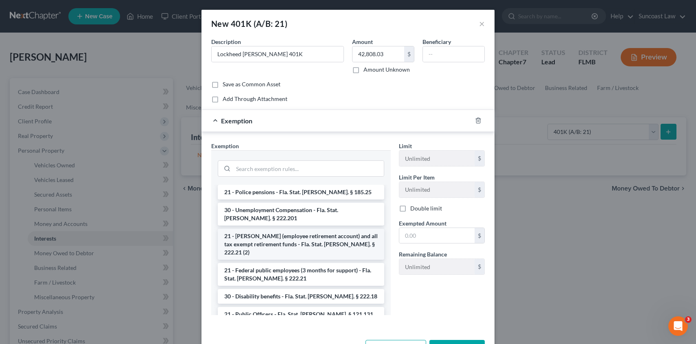
click at [284, 229] on li "21 - ERISA (employee retirement account) and all tax exempt retirement funds - …" at bounding box center [301, 244] width 166 height 31
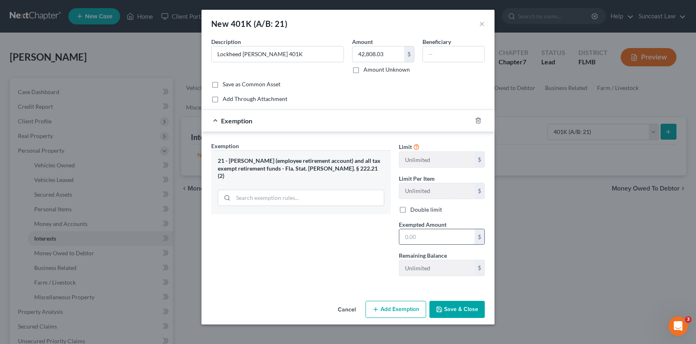
click at [430, 236] on input "text" at bounding box center [436, 236] width 75 height 15
type input "42,808.03"
click at [470, 310] on button "Save & Close" at bounding box center [456, 309] width 55 height 17
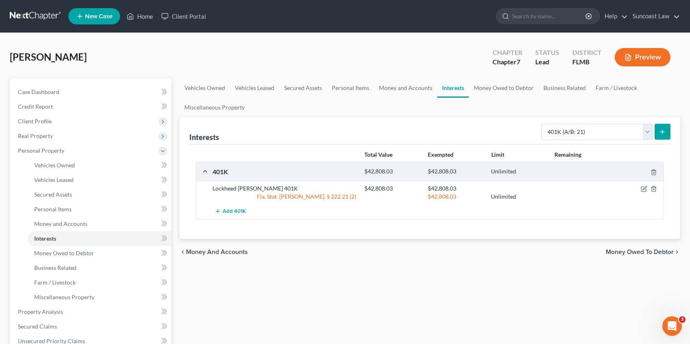
click at [618, 254] on span "Money Owed to Debtor" at bounding box center [639, 252] width 68 height 7
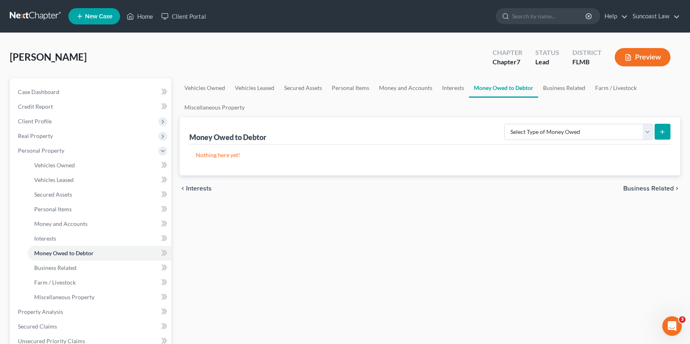
click at [640, 188] on span "Business Related" at bounding box center [648, 188] width 50 height 7
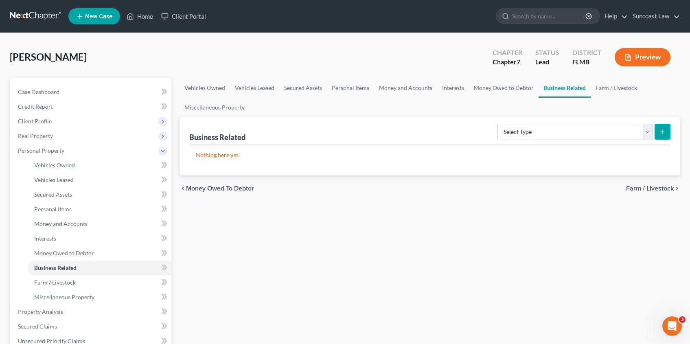
click at [636, 188] on span "Farm / Livestock" at bounding box center [650, 188] width 48 height 7
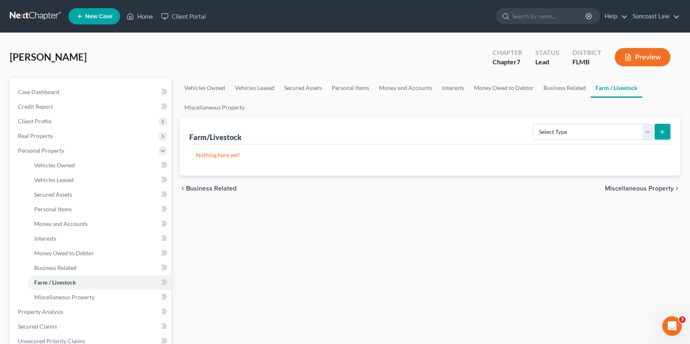
click at [627, 188] on span "Miscellaneous Property" at bounding box center [639, 188] width 69 height 7
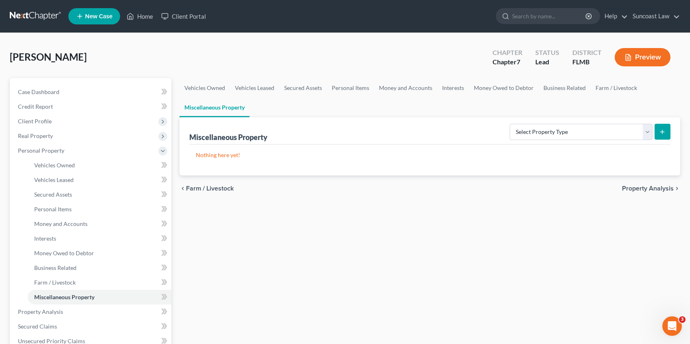
click at [650, 188] on span "Property Analysis" at bounding box center [648, 188] width 52 height 7
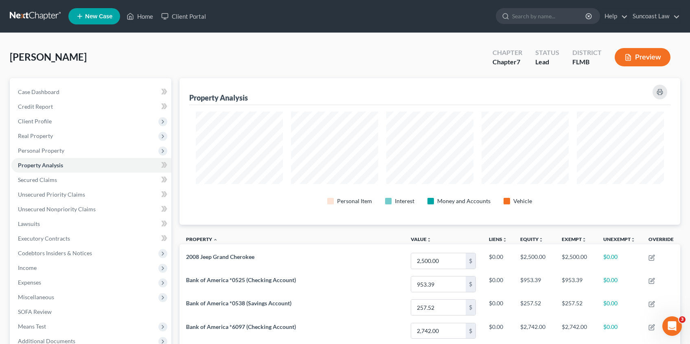
scroll to position [203, 0]
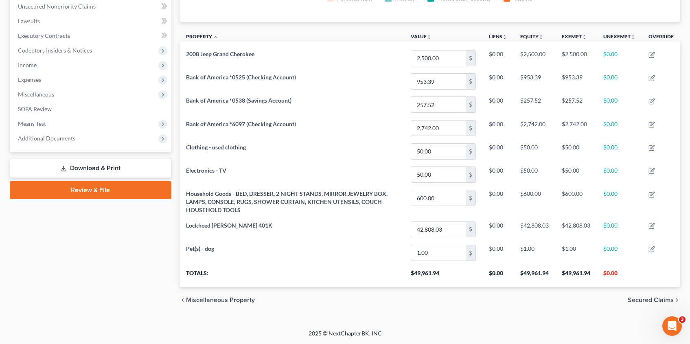
click at [658, 297] on span "Secured Claims" at bounding box center [650, 300] width 46 height 7
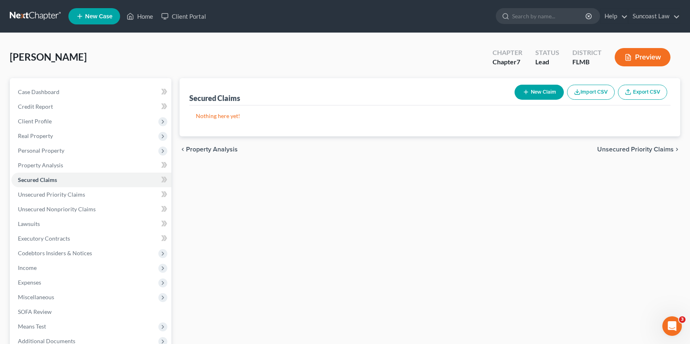
click at [656, 153] on span "Unsecured Priority Claims" at bounding box center [635, 149] width 76 height 7
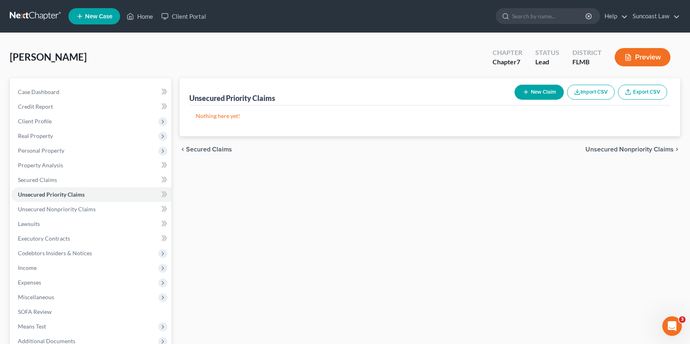
click at [607, 147] on span "Unsecured Nonpriority Claims" at bounding box center [629, 149] width 88 height 7
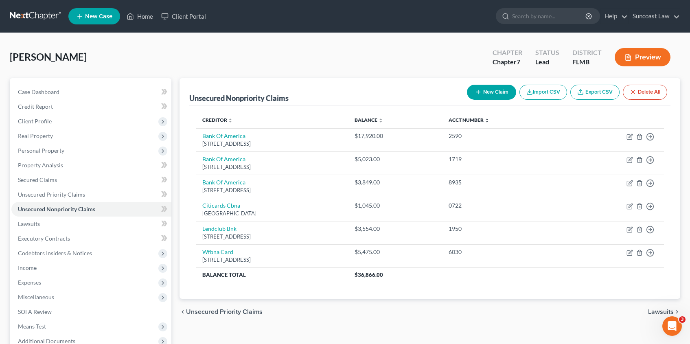
click at [491, 95] on button "New Claim" at bounding box center [491, 92] width 49 height 15
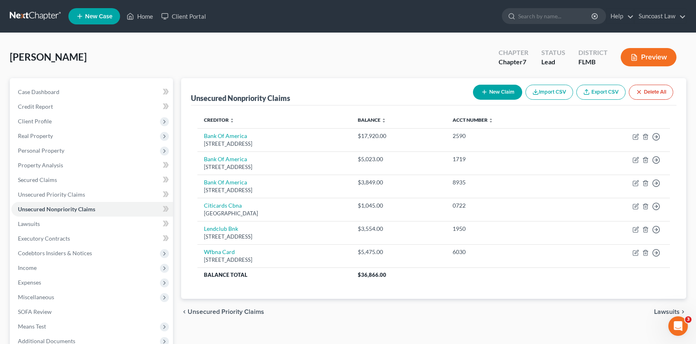
select select "0"
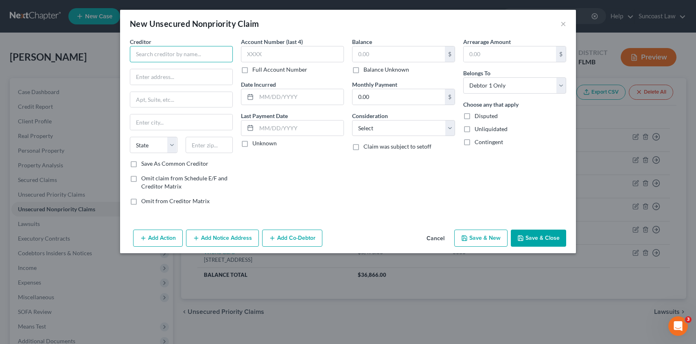
click at [214, 49] on input "text" at bounding box center [181, 54] width 103 height 16
drag, startPoint x: 197, startPoint y: 79, endPoint x: 210, endPoint y: 73, distance: 14.0
click at [197, 79] on div "PO Box 864556, Orlando, FL 32886" at bounding box center [178, 75] width 85 height 7
type input "Advent Health"
type input "PO Box 864556"
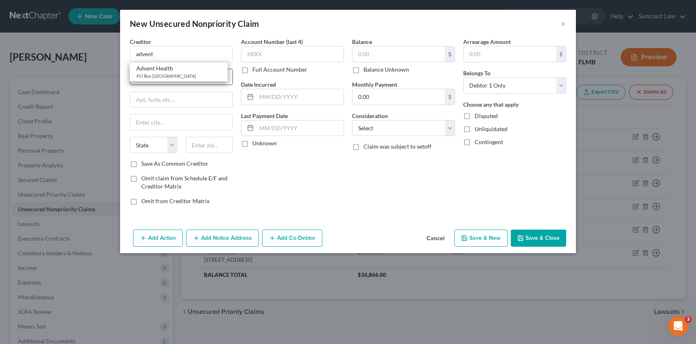
type input "Orlando"
select select "9"
type input "32886"
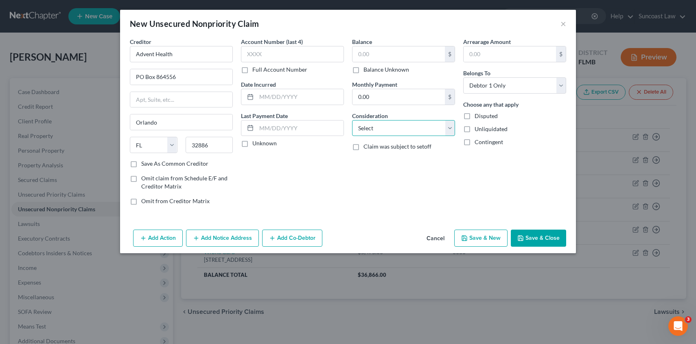
click at [394, 126] on select "Select Cable / Satellite Services Collection Agency Credit Card Debt Debt Couns…" at bounding box center [403, 128] width 103 height 16
select select "9"
click at [352, 120] on select "Select Cable / Satellite Services Collection Agency Credit Card Debt Debt Couns…" at bounding box center [403, 128] width 103 height 16
click at [363, 72] on label "Balance Unknown" at bounding box center [386, 70] width 46 height 8
click at [367, 71] on input "Balance Unknown" at bounding box center [369, 68] width 5 height 5
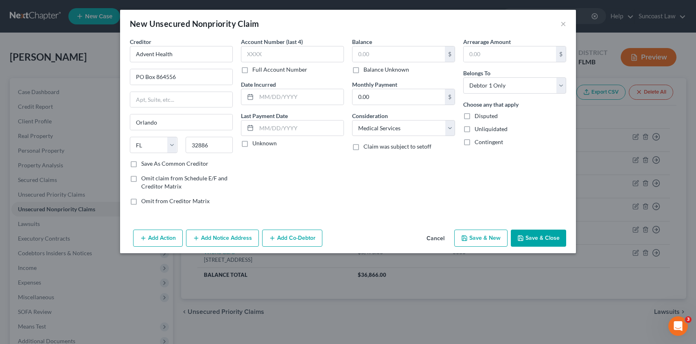
checkbox input "true"
type input "0.00"
click at [252, 143] on label "Unknown" at bounding box center [264, 143] width 24 height 8
click at [256, 143] on input "Unknown" at bounding box center [258, 141] width 5 height 5
checkbox input "true"
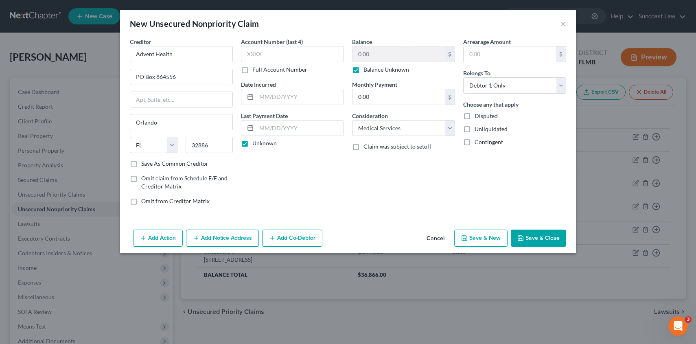
click at [541, 239] on button "Save & Close" at bounding box center [538, 237] width 55 height 17
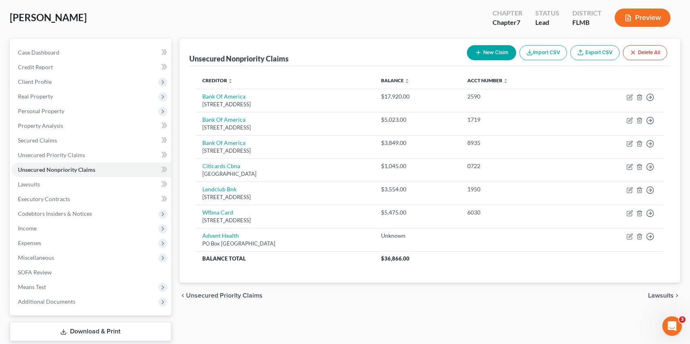
scroll to position [89, 0]
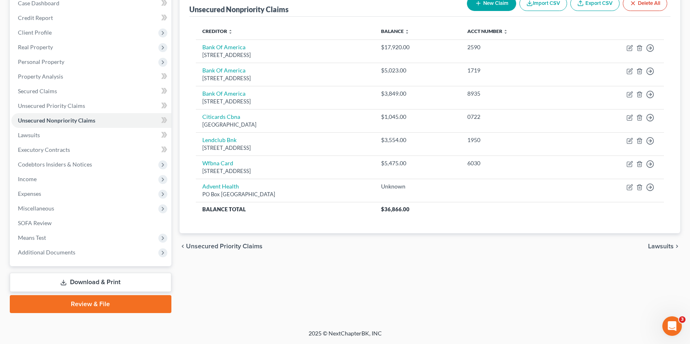
click at [659, 246] on span "Lawsuits" at bounding box center [661, 246] width 26 height 7
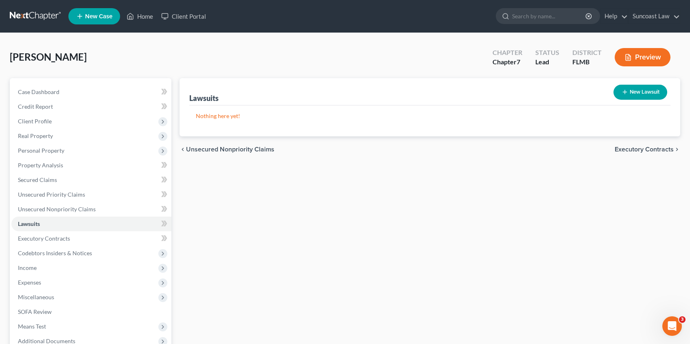
click at [644, 151] on span "Executory Contracts" at bounding box center [643, 149] width 59 height 7
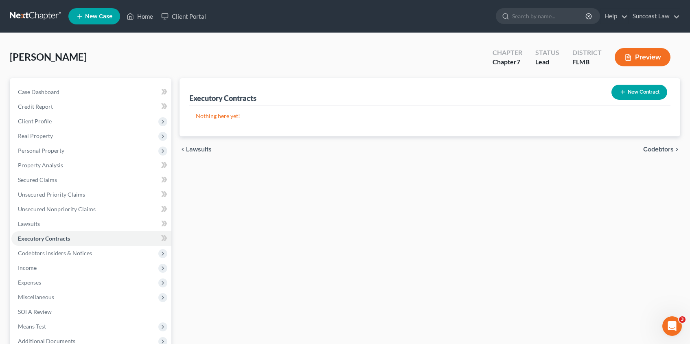
click at [651, 149] on span "Codebtors" at bounding box center [658, 149] width 31 height 7
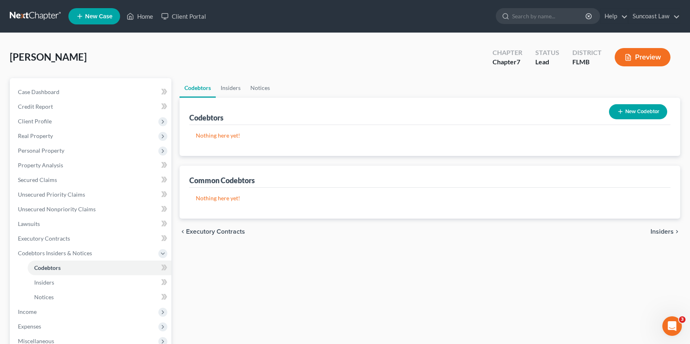
click at [655, 231] on span "Insiders" at bounding box center [661, 231] width 23 height 7
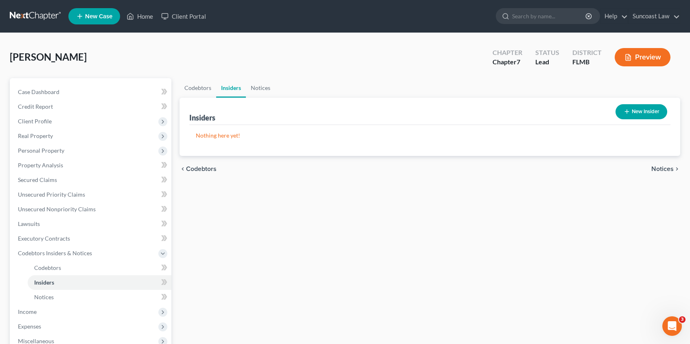
click at [666, 168] on span "Notices" at bounding box center [662, 169] width 22 height 7
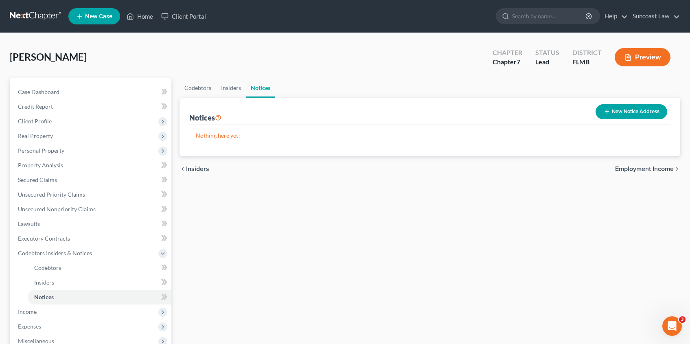
click at [620, 166] on span "Employment Income" at bounding box center [644, 169] width 59 height 7
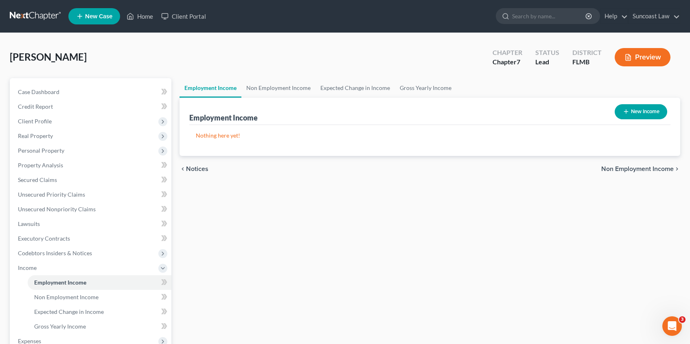
click at [644, 111] on button "New Income" at bounding box center [640, 111] width 52 height 15
select select "0"
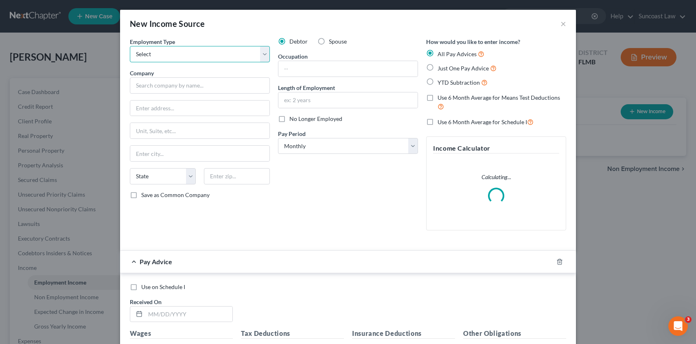
click at [182, 51] on select "Select Full or Part Time Employment Self Employment" at bounding box center [200, 54] width 140 height 16
select select "0"
click at [130, 46] on select "Select Full or Part Time Employment Self Employment" at bounding box center [200, 54] width 140 height 16
click at [173, 85] on input "text" at bounding box center [200, 85] width 140 height 16
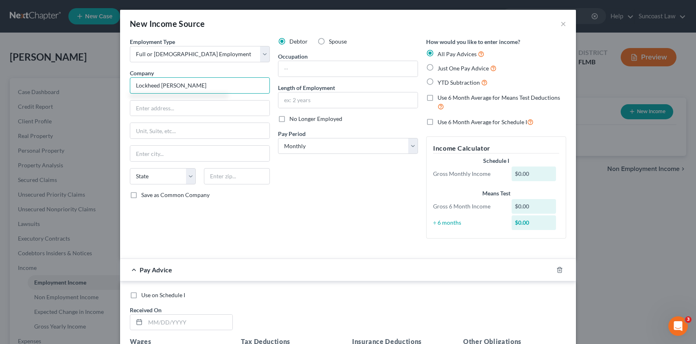
type input "Lockheed Martin"
type input "5600 Sand Lake Road"
type input "Orlando"
select select "9"
type input "32819"
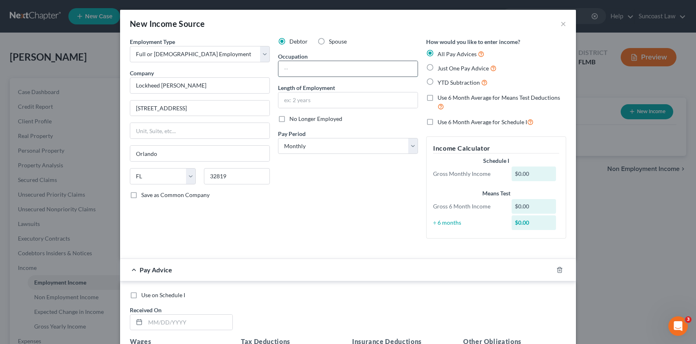
click at [315, 70] on input "text" at bounding box center [347, 68] width 139 height 15
type input "Sr. admin Asst."
type input "8 years"
click at [291, 145] on select "Select Monthly Twice Monthly Every Other Week Weekly" at bounding box center [348, 146] width 140 height 16
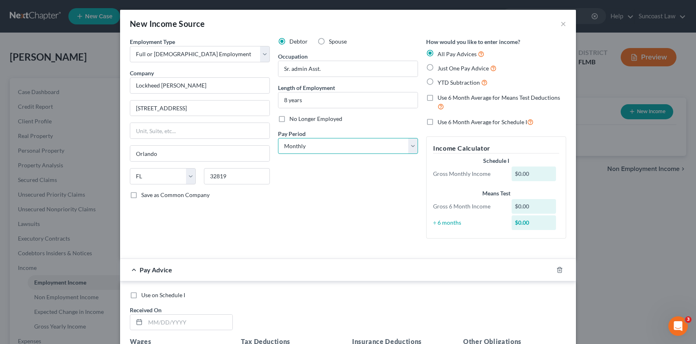
click at [296, 149] on select "Select Monthly Twice Monthly Every Other Week Weekly" at bounding box center [348, 146] width 140 height 16
select select "3"
click at [278, 138] on select "Select Monthly Twice Monthly Every Other Week Weekly" at bounding box center [348, 146] width 140 height 16
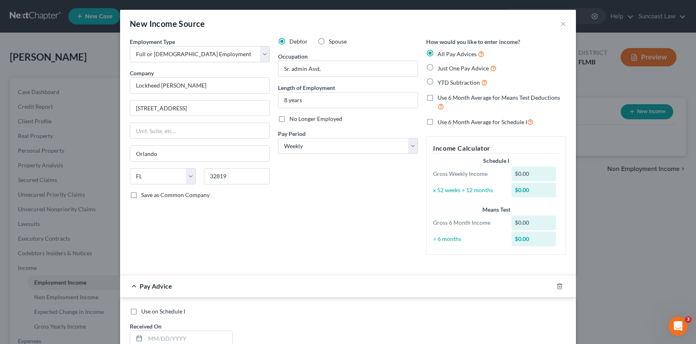
click at [437, 68] on label "Just One Pay Advice" at bounding box center [466, 67] width 59 height 9
click at [441, 68] on input "Just One Pay Advice" at bounding box center [443, 65] width 5 height 5
radio input "true"
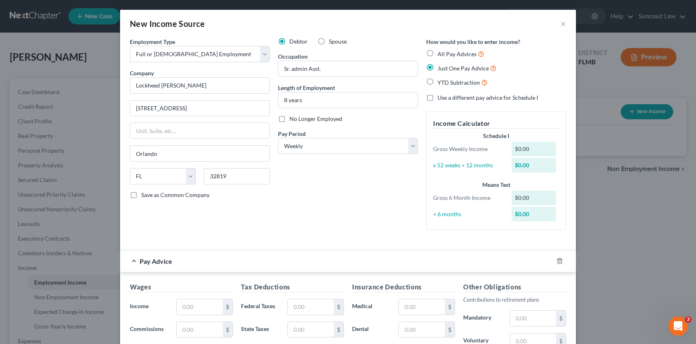
scroll to position [172, 0]
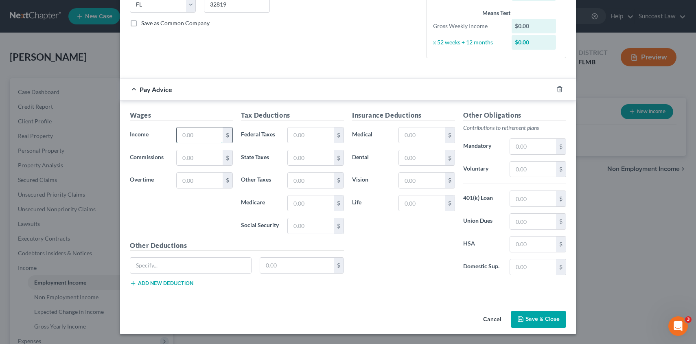
click at [202, 139] on input "text" at bounding box center [200, 134] width 46 height 15
type input "1,203.38"
type input "8,908"
type input "16.77"
type input "71.70"
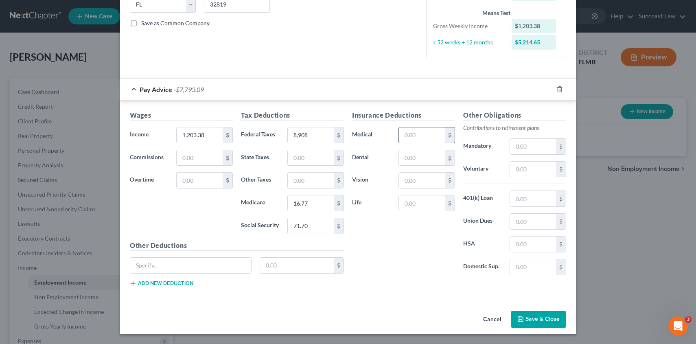
click at [420, 133] on input "text" at bounding box center [422, 134] width 46 height 15
type input "24.15"
type input "4.57"
type input "1.42"
click at [524, 243] on input "text" at bounding box center [533, 243] width 46 height 15
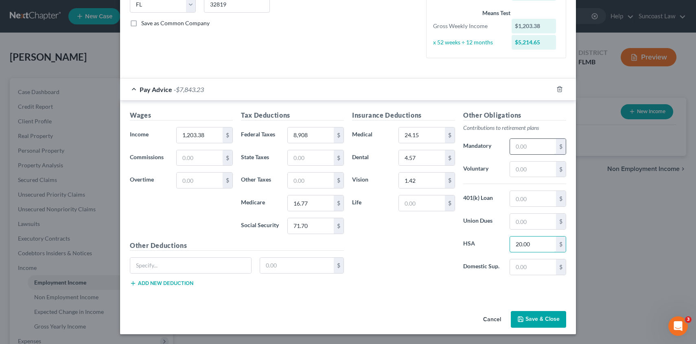
type input "20.00"
click at [522, 148] on input "text" at bounding box center [533, 146] width 46 height 15
click at [514, 169] on input "text" at bounding box center [533, 169] width 46 height 15
type input "84.24"
click at [417, 204] on input "text" at bounding box center [422, 202] width 46 height 15
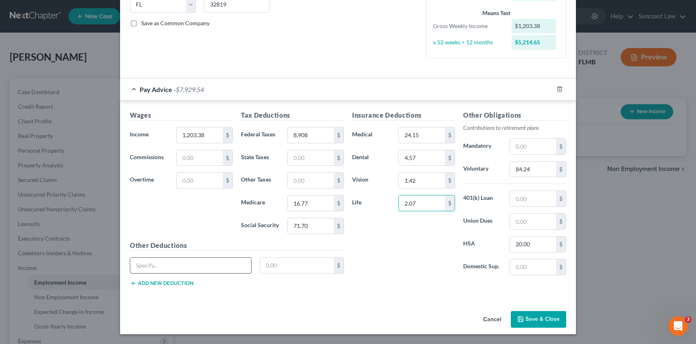
type input "2.07"
click at [172, 264] on input "text" at bounding box center [190, 265] width 121 height 15
type input "Loan from 401K"
type input "47.39"
click at [299, 135] on input "8,908" at bounding box center [311, 134] width 46 height 15
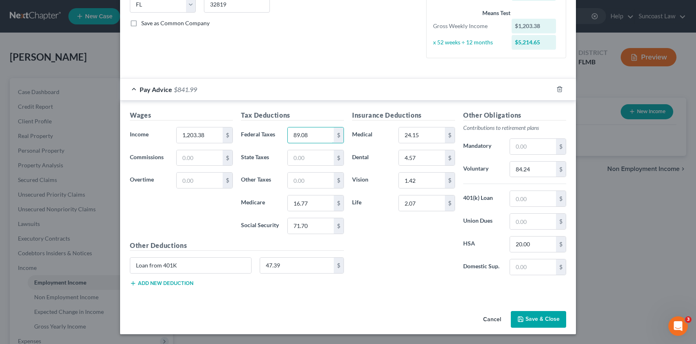
type input "89.08"
click at [375, 246] on div "Insurance Deductions Medical 24.15 $ Dental 4.57 $ Vision 1.42 $ Life 2.07 $" at bounding box center [403, 195] width 111 height 171
click at [535, 320] on button "Save & Close" at bounding box center [538, 319] width 55 height 17
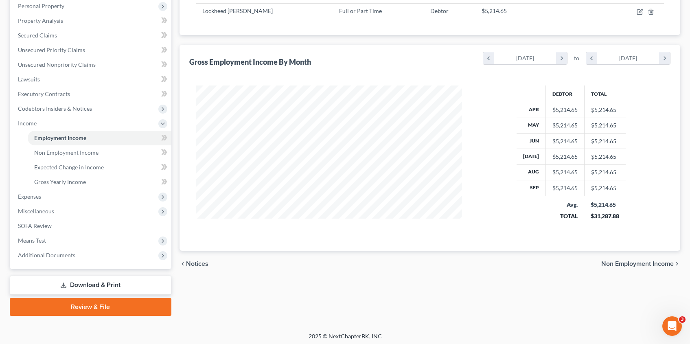
scroll to position [147, 0]
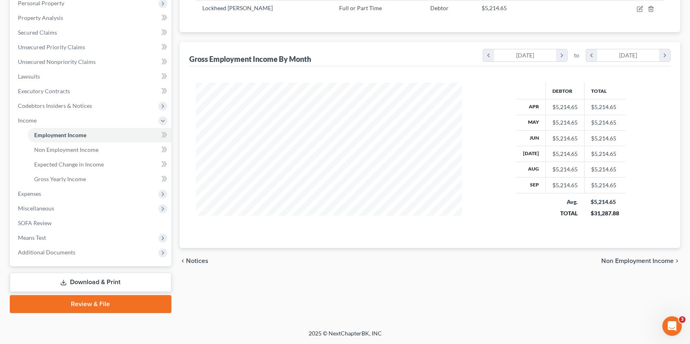
click at [638, 263] on span "Non Employment Income" at bounding box center [637, 261] width 72 height 7
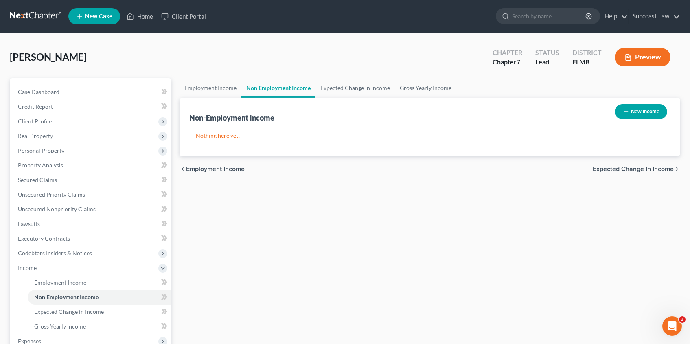
click at [622, 170] on span "Expected Change in Income" at bounding box center [632, 169] width 81 height 7
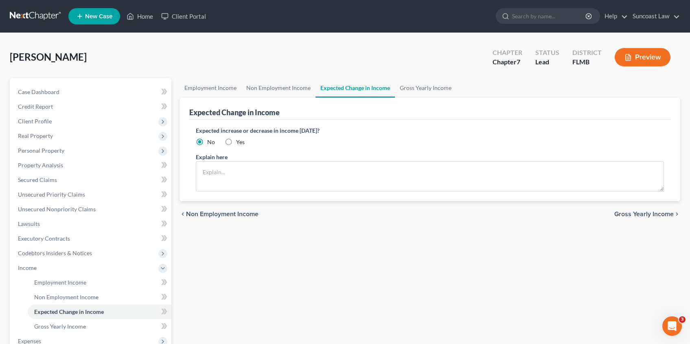
click at [636, 215] on span "Gross Yearly Income" at bounding box center [643, 214] width 59 height 7
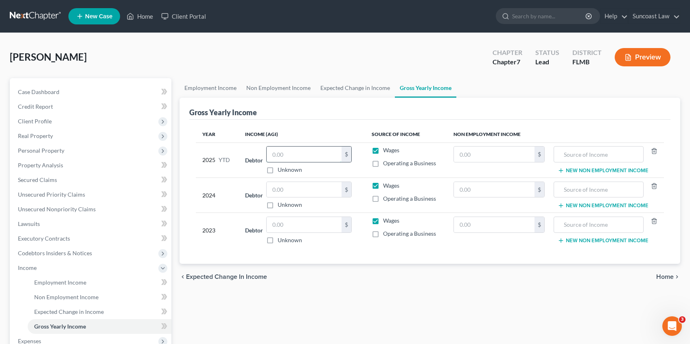
click at [291, 154] on input "text" at bounding box center [304, 153] width 75 height 15
type input "39,389.22"
click at [318, 187] on input "text" at bounding box center [304, 189] width 75 height 15
click at [289, 192] on input "text" at bounding box center [304, 189] width 75 height 15
type input "55,954.00"
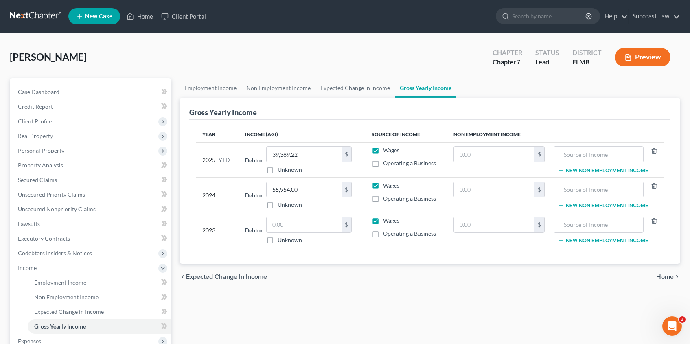
click at [295, 233] on div "$ Unknown" at bounding box center [308, 230] width 85 height 28
click at [297, 229] on input "text" at bounding box center [304, 224] width 75 height 15
type input "51,264.00"
click at [669, 276] on span "Home" at bounding box center [664, 276] width 17 height 7
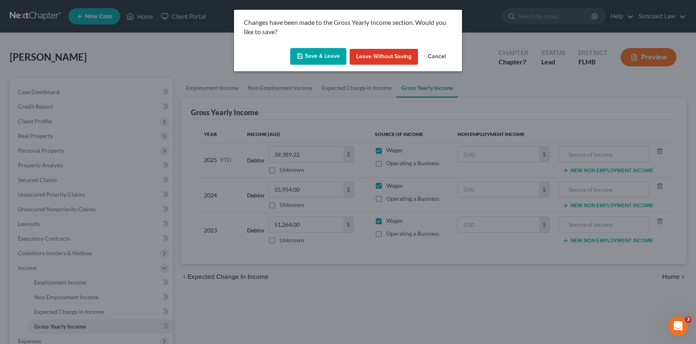
click at [302, 58] on icon "button" at bounding box center [300, 56] width 7 height 7
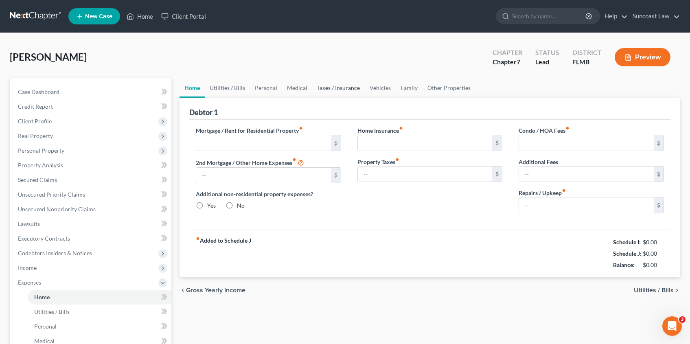
type input "0.00"
radio input "true"
type input "0.00"
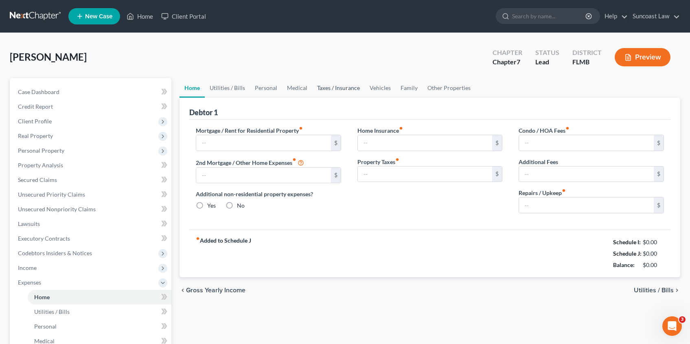
type input "0.00"
click at [234, 141] on input "text" at bounding box center [263, 142] width 135 height 15
type input "3,000.00"
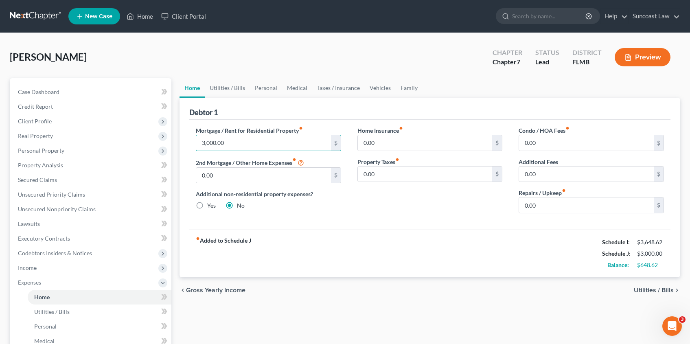
click at [644, 291] on span "Utilities / Bills" at bounding box center [654, 290] width 40 height 7
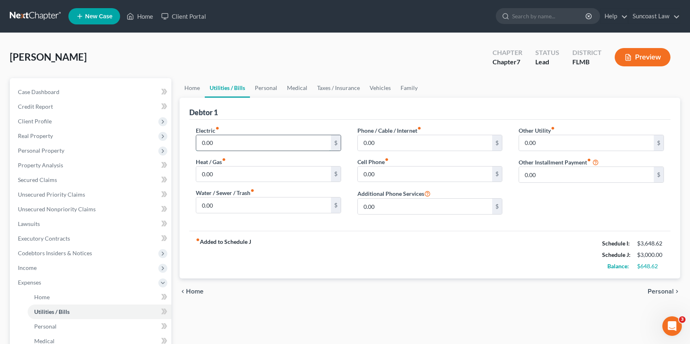
click at [231, 146] on input "0.00" at bounding box center [263, 142] width 135 height 15
type input "350.00"
click at [255, 203] on input "0.00" at bounding box center [263, 204] width 135 height 15
type input "125.00"
click at [657, 293] on span "Personal" at bounding box center [660, 291] width 26 height 7
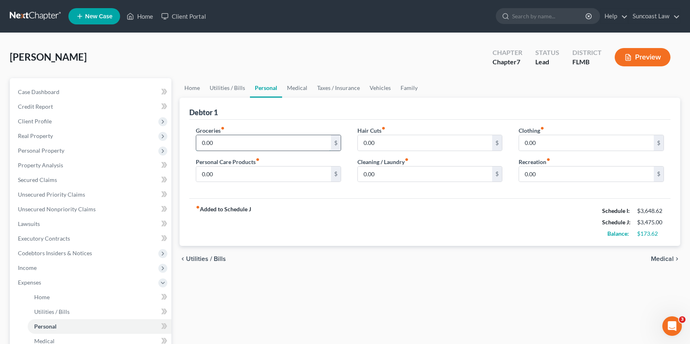
click at [229, 141] on input "0.00" at bounding box center [263, 142] width 135 height 15
type input "400.00"
click at [216, 173] on input "0.00" at bounding box center [263, 173] width 135 height 15
type input "30.00"
click at [660, 258] on span "Medical" at bounding box center [662, 259] width 23 height 7
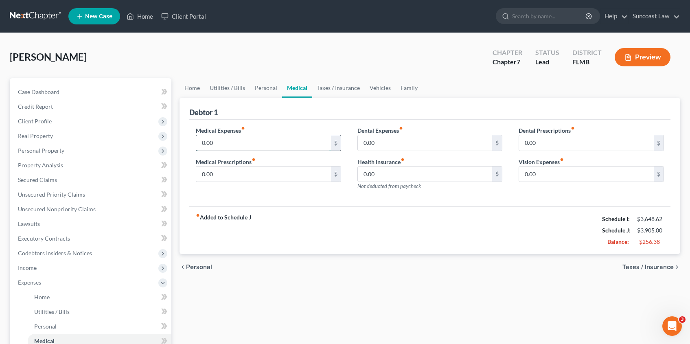
click at [250, 146] on input "0.00" at bounding box center [263, 142] width 135 height 15
type input "20.00"
click at [638, 266] on span "Taxes / Insurance" at bounding box center [647, 267] width 51 height 7
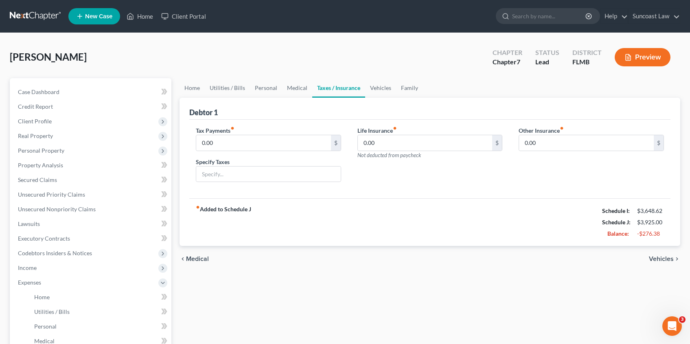
click at [638, 261] on div "chevron_left Medical Vehicles chevron_right" at bounding box center [429, 259] width 500 height 26
click at [673, 258] on span "Vehicles" at bounding box center [661, 259] width 25 height 7
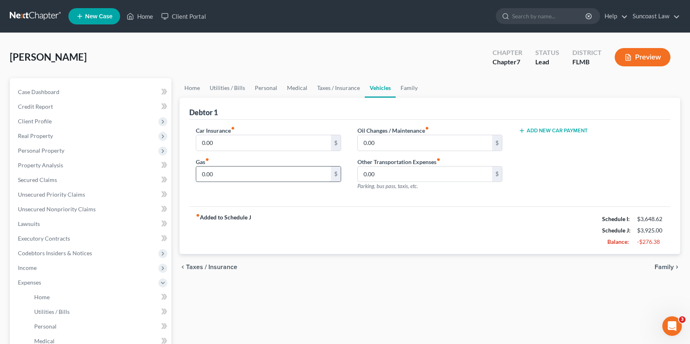
click at [234, 175] on input "0.00" at bounding box center [263, 173] width 135 height 15
type input "150.00"
click at [214, 143] on input "0.00" at bounding box center [263, 142] width 135 height 15
type input "100.00"
click at [668, 266] on span "Family" at bounding box center [663, 267] width 19 height 7
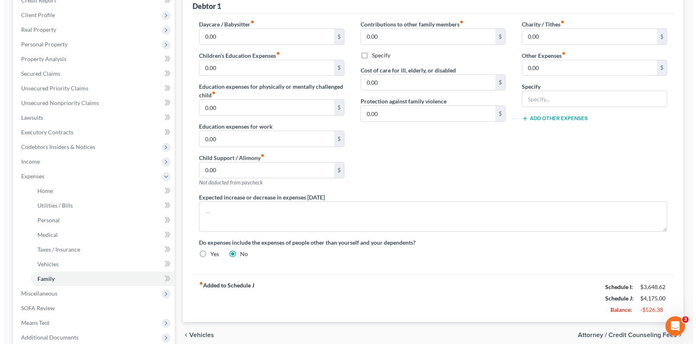
scroll to position [165, 0]
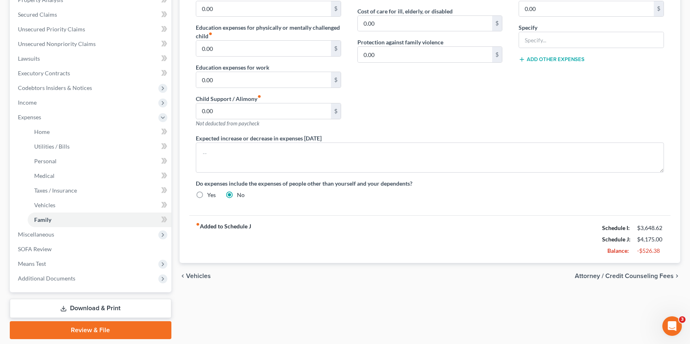
click at [627, 277] on span "Attorney / Credit Counseling Fees" at bounding box center [624, 276] width 99 height 7
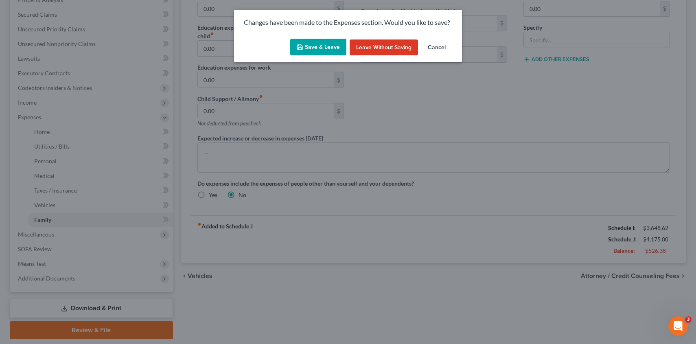
click at [316, 50] on button "Save & Leave" at bounding box center [318, 47] width 56 height 17
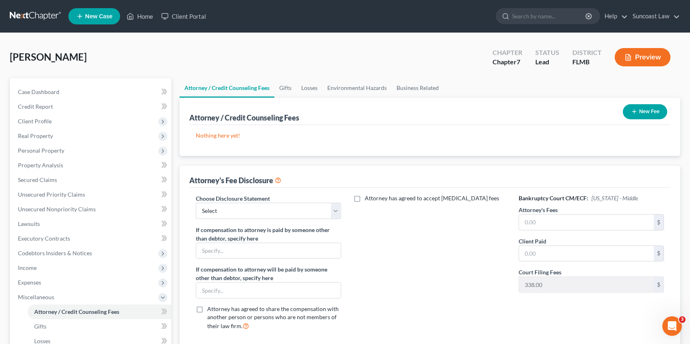
click at [631, 114] on icon "button" at bounding box center [634, 111] width 7 height 7
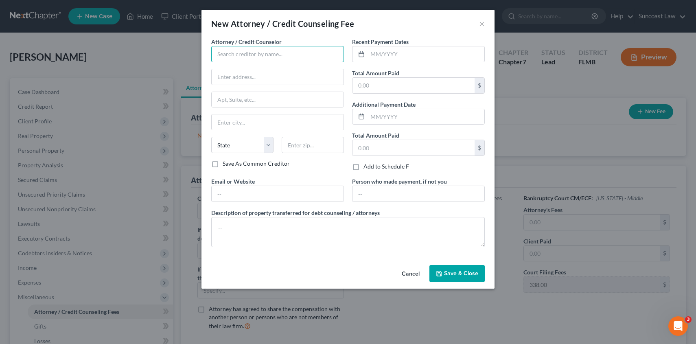
click at [263, 53] on input "text" at bounding box center [277, 54] width 133 height 16
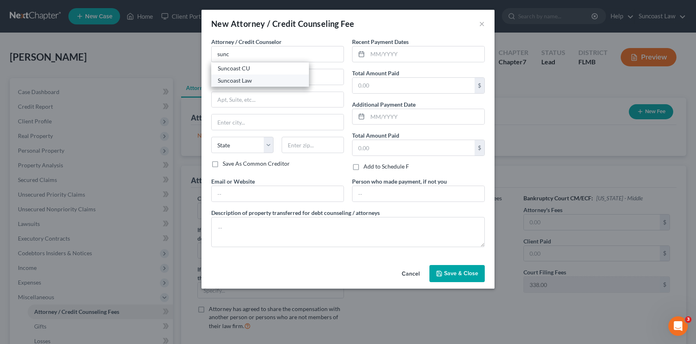
click at [264, 80] on div "Suncoast Law" at bounding box center [260, 80] width 85 height 8
type input "Suncoast Law"
type input "1350 N Orange Ave"
type input "Suite 270"
type input "Winter Park"
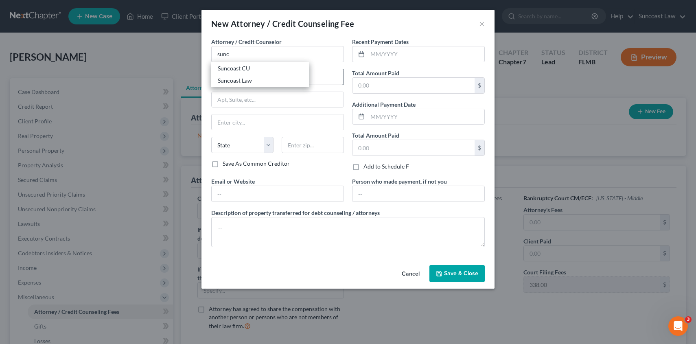
select select "9"
type input "32789"
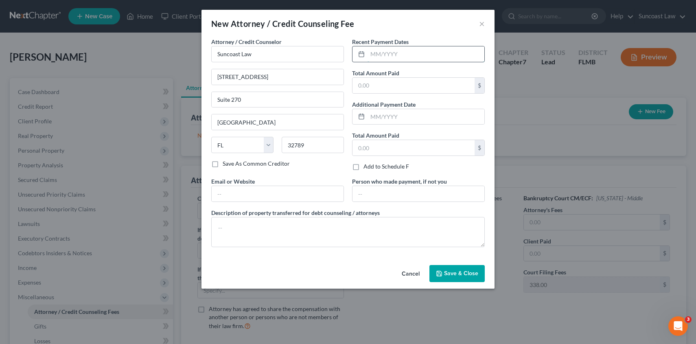
click at [386, 53] on input "text" at bounding box center [425, 53] width 117 height 15
click at [420, 53] on input "text" at bounding box center [425, 53] width 117 height 15
type input "07/03/2025"
click at [415, 78] on input "text" at bounding box center [413, 85] width 122 height 15
type input "1,750.00"
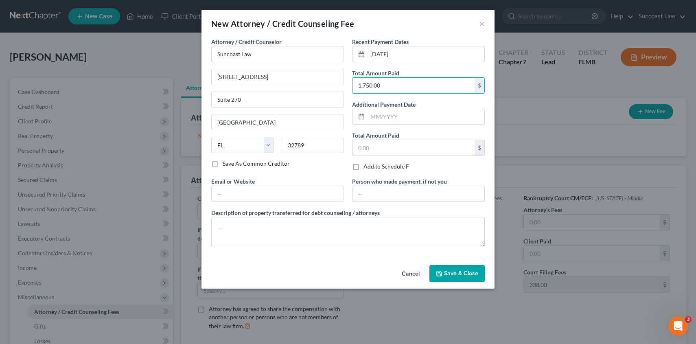
click at [460, 271] on span "Save & Close" at bounding box center [461, 273] width 34 height 7
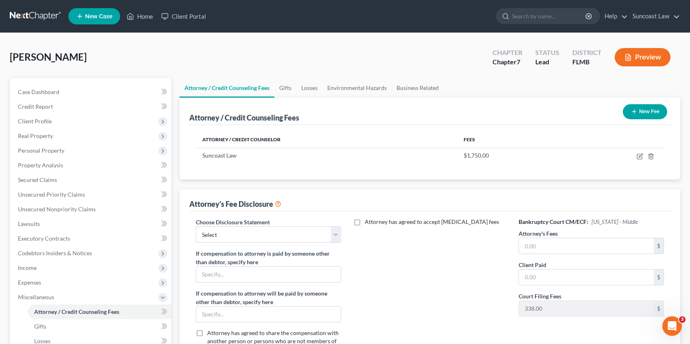
click at [640, 114] on button "New Fee" at bounding box center [645, 111] width 44 height 15
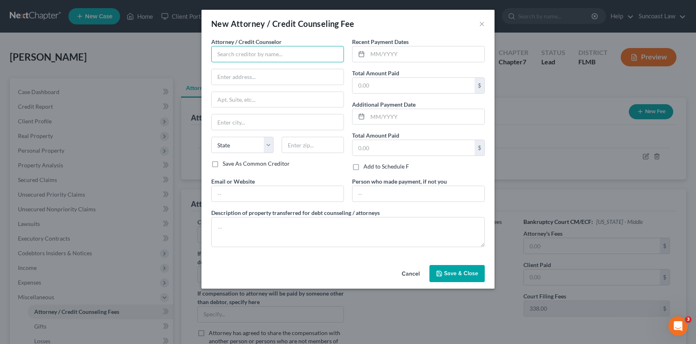
click at [254, 53] on input "text" at bounding box center [277, 54] width 133 height 16
type input "dollar wiser"
click at [391, 50] on input "text" at bounding box center [425, 53] width 117 height 15
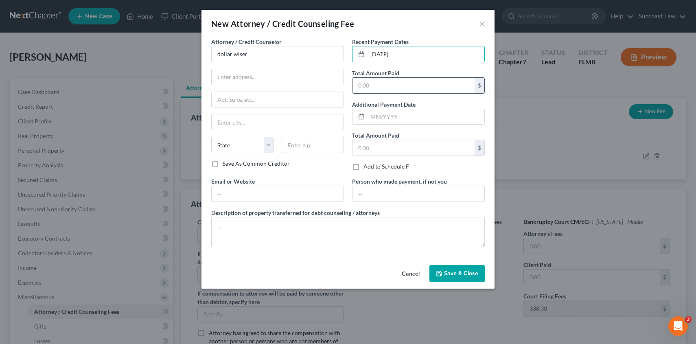
type input "08/14/2025"
click at [380, 83] on input "text" at bounding box center [413, 85] width 122 height 15
type input "25.00"
click at [465, 270] on span "Save & Close" at bounding box center [461, 273] width 34 height 7
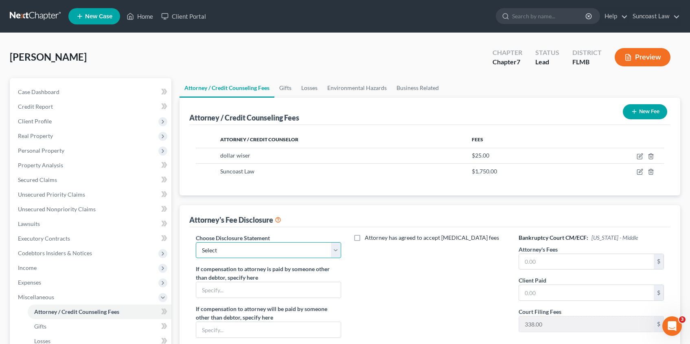
click at [339, 249] on select "Select Attorney" at bounding box center [268, 250] width 145 height 16
select select "0"
click at [196, 242] on select "Select Attorney" at bounding box center [268, 250] width 145 height 16
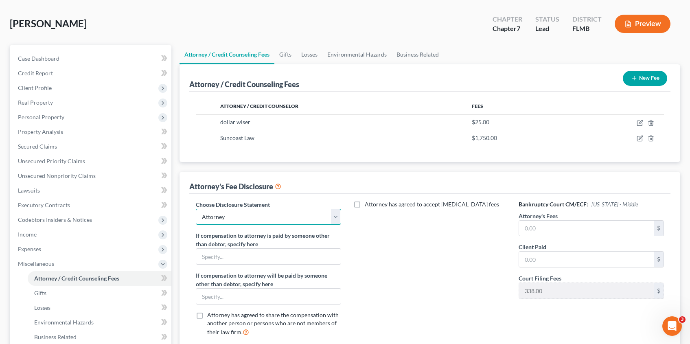
scroll to position [68, 0]
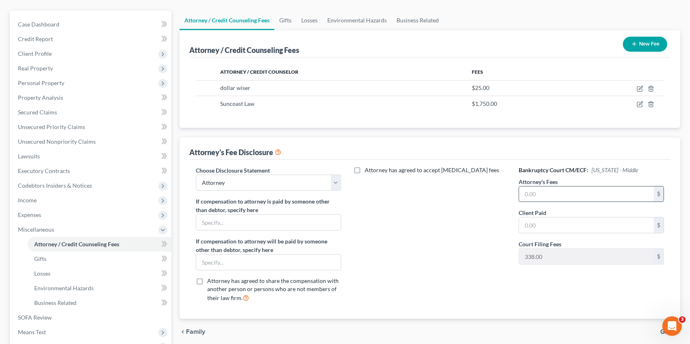
click at [529, 193] on input "text" at bounding box center [586, 193] width 135 height 15
type input "1,750.00"
click at [560, 229] on input "text" at bounding box center [586, 224] width 135 height 15
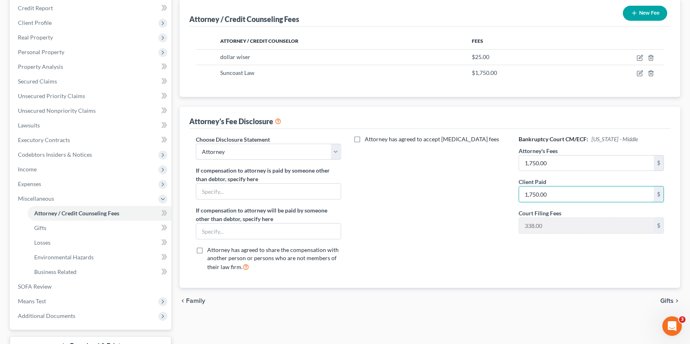
scroll to position [162, 0]
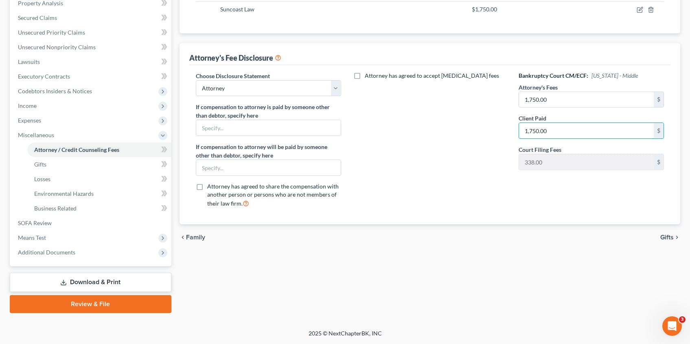
type input "1,750.00"
click at [665, 237] on span "Gifts" at bounding box center [666, 237] width 13 height 7
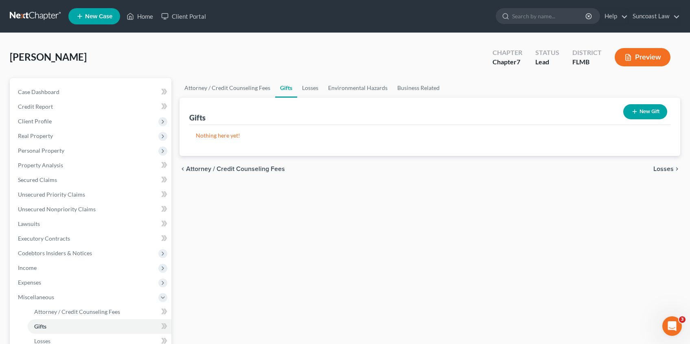
click at [663, 168] on span "Losses" at bounding box center [663, 169] width 20 height 7
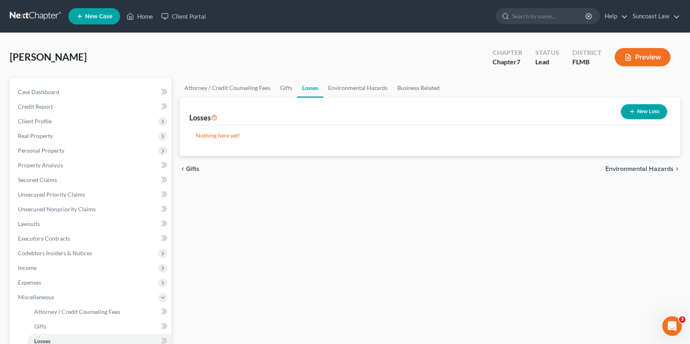
click at [620, 170] on span "Environmental Hazards" at bounding box center [639, 169] width 68 height 7
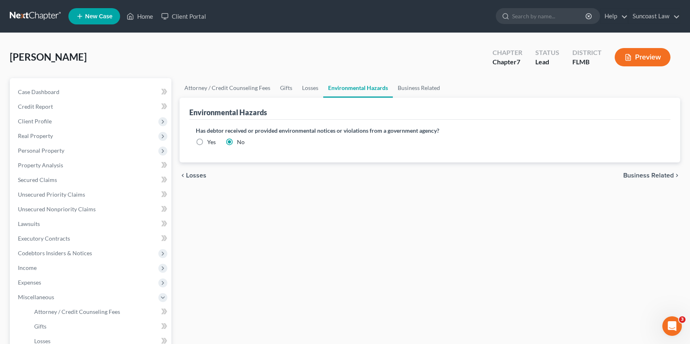
click at [643, 175] on span "Business Related" at bounding box center [648, 175] width 50 height 7
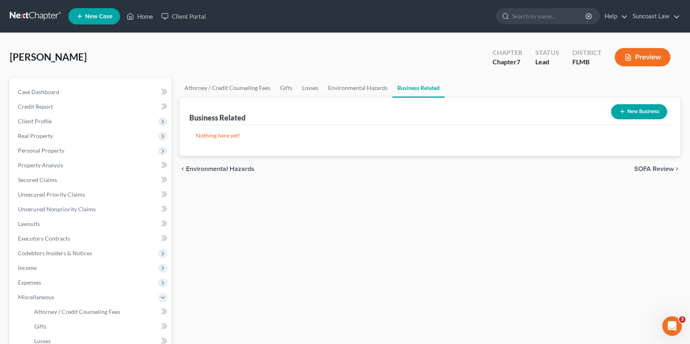
click at [661, 166] on span "SOFA Review" at bounding box center [653, 169] width 39 height 7
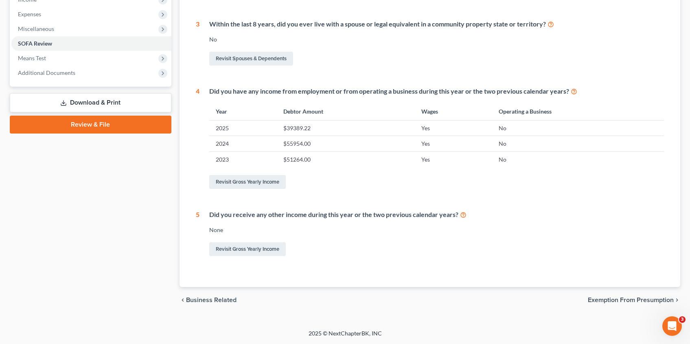
click at [610, 301] on span "Exemption from Presumption" at bounding box center [631, 300] width 86 height 7
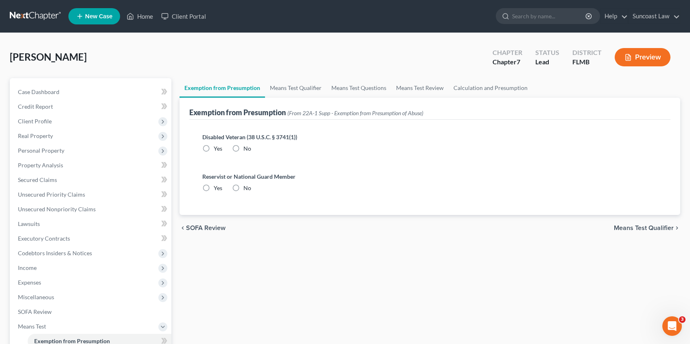
drag, startPoint x: 234, startPoint y: 147, endPoint x: 234, endPoint y: 165, distance: 17.9
click at [243, 146] on label "No" at bounding box center [247, 148] width 8 height 8
click at [247, 146] on input "No" at bounding box center [249, 146] width 5 height 5
radio input "true"
drag, startPoint x: 235, startPoint y: 188, endPoint x: 280, endPoint y: 199, distance: 45.6
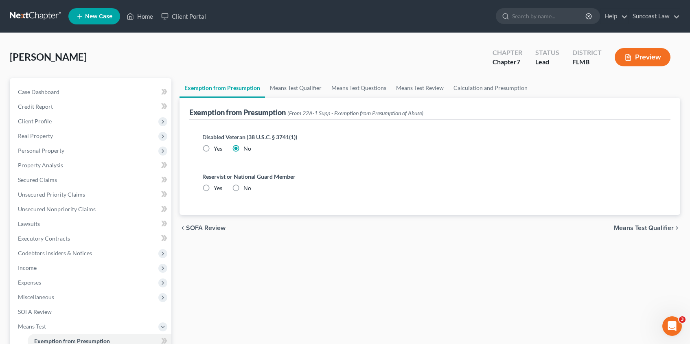
click at [243, 188] on label "No" at bounding box center [247, 188] width 8 height 8
click at [247, 188] on input "No" at bounding box center [249, 186] width 5 height 5
radio input "true"
click at [636, 228] on span "Means Test Qualifier" at bounding box center [644, 228] width 60 height 7
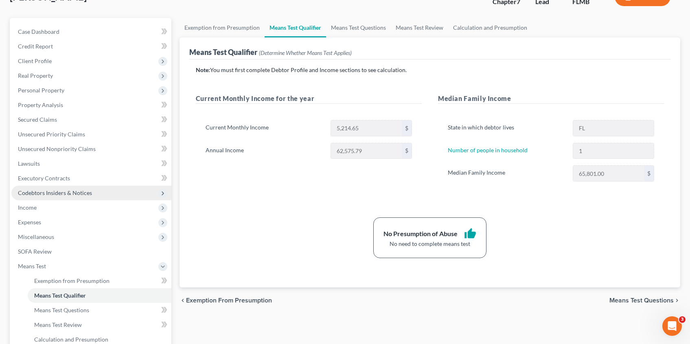
scroll to position [162, 0]
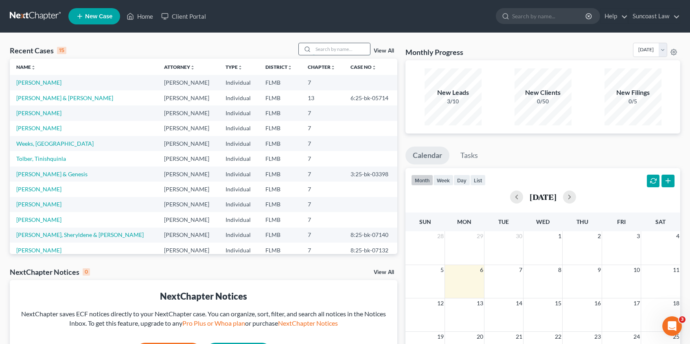
click at [345, 51] on input "search" at bounding box center [341, 49] width 57 height 12
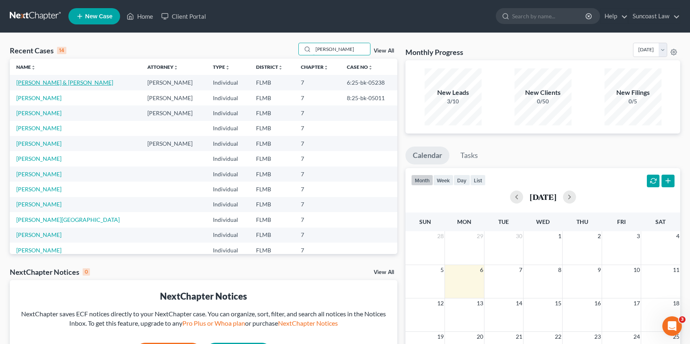
type input "[PERSON_NAME]"
click at [59, 83] on link "[PERSON_NAME] & [PERSON_NAME]" at bounding box center [64, 82] width 97 height 7
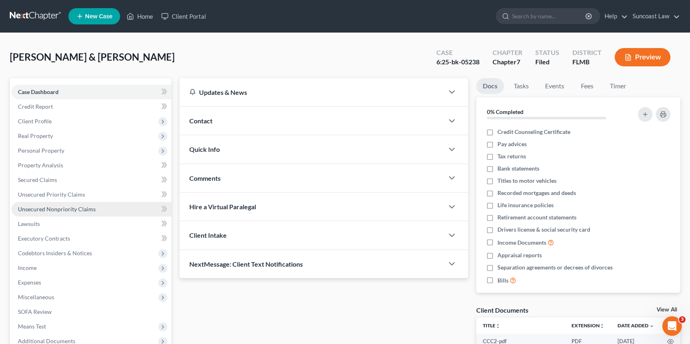
click at [120, 202] on link "Unsecured Nonpriority Claims" at bounding box center [91, 209] width 160 height 15
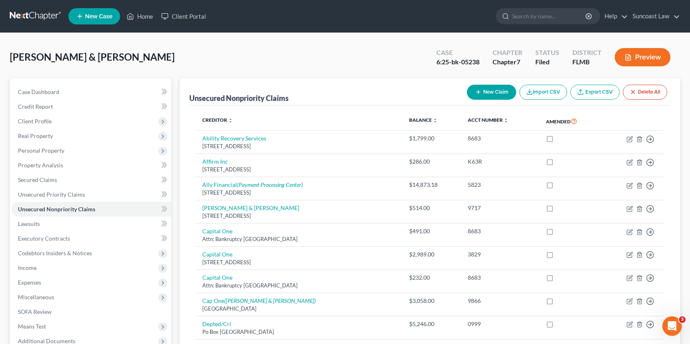
scroll to position [570, 0]
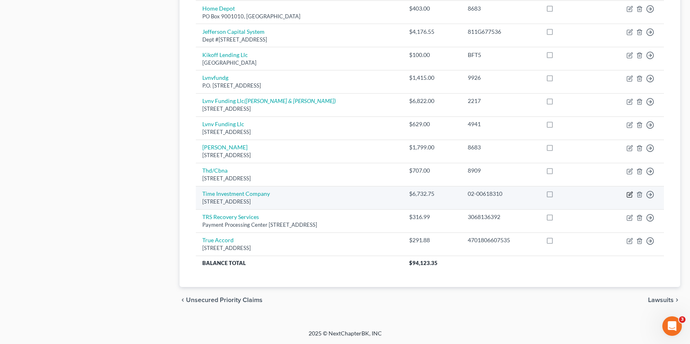
click at [629, 195] on icon "button" at bounding box center [630, 194] width 4 height 4
select select "52"
select select "2"
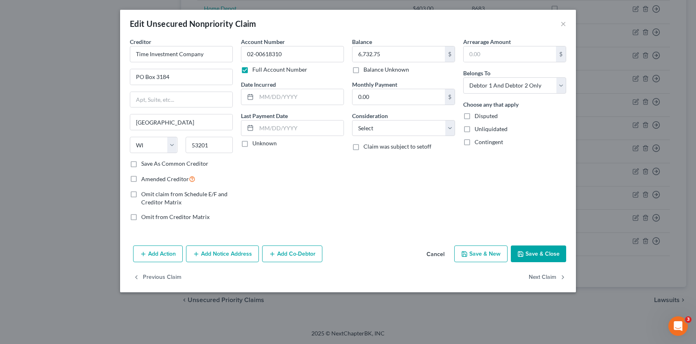
click at [492, 254] on button "Save & New" at bounding box center [480, 253] width 53 height 17
select select "2"
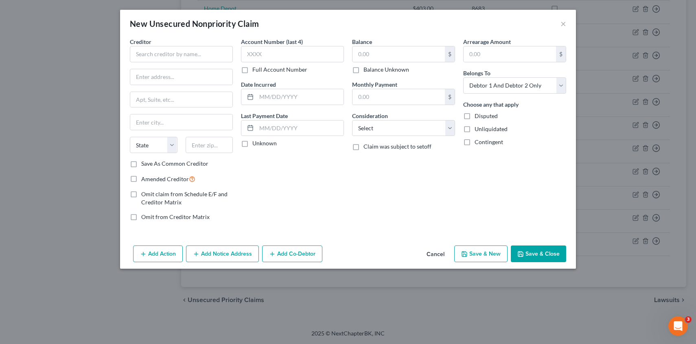
type input "0"
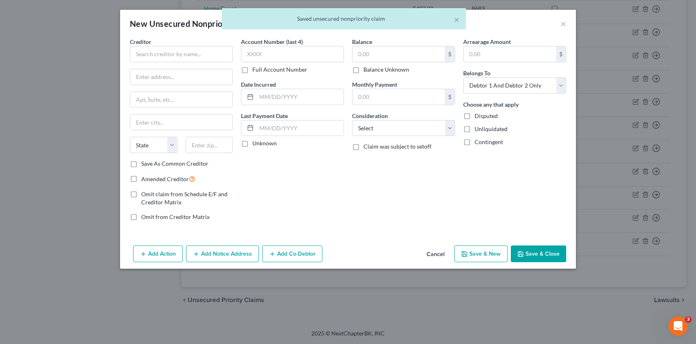
click at [477, 256] on button "Save & New" at bounding box center [480, 253] width 53 height 17
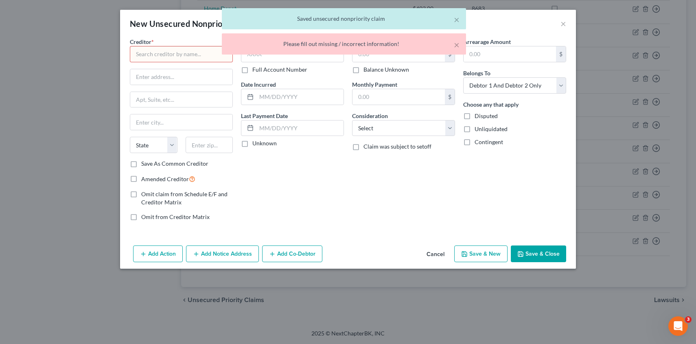
click at [439, 252] on button "Cancel" at bounding box center [435, 254] width 31 height 16
